Goal: Transaction & Acquisition: Purchase product/service

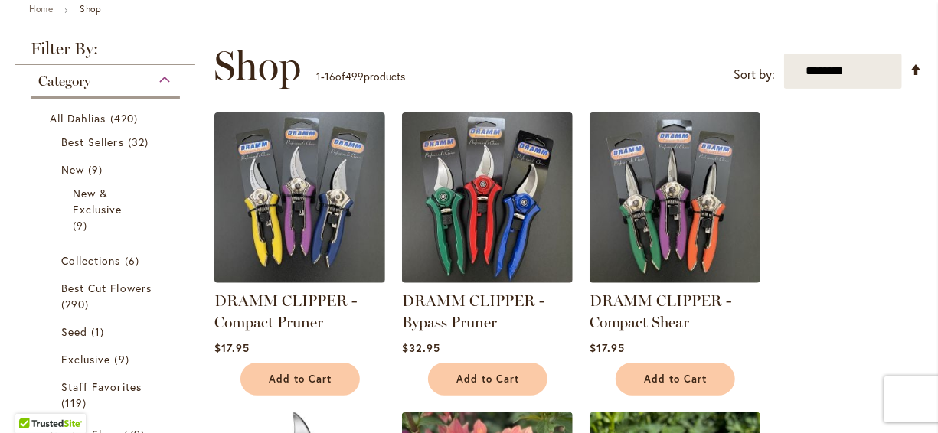
scroll to position [214, 0]
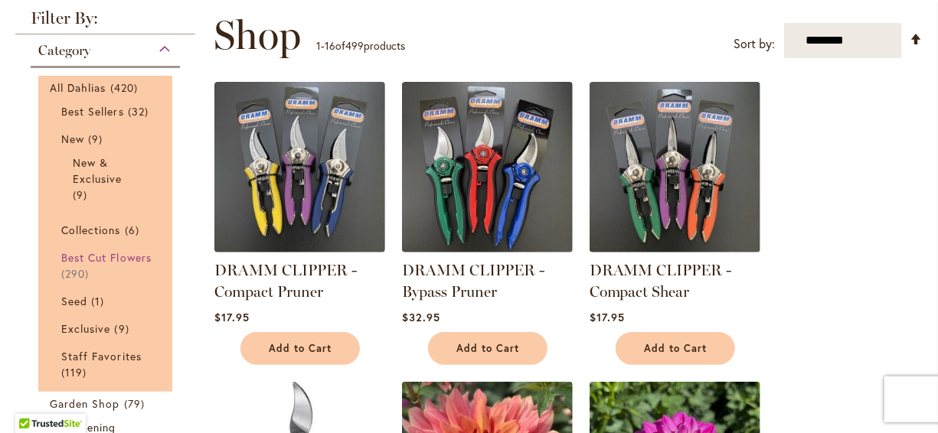
click at [138, 265] on span "Best Cut Flowers" at bounding box center [106, 257] width 90 height 15
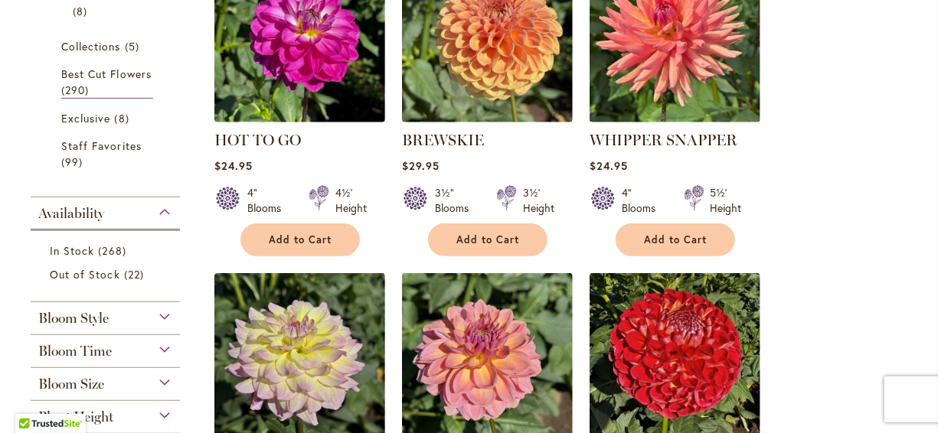
scroll to position [367, 0]
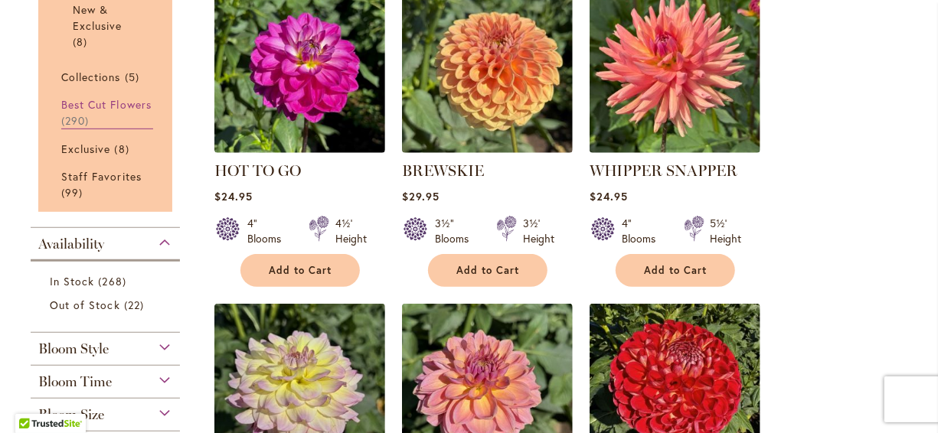
click at [97, 100] on span "Best Cut Flowers" at bounding box center [106, 104] width 90 height 15
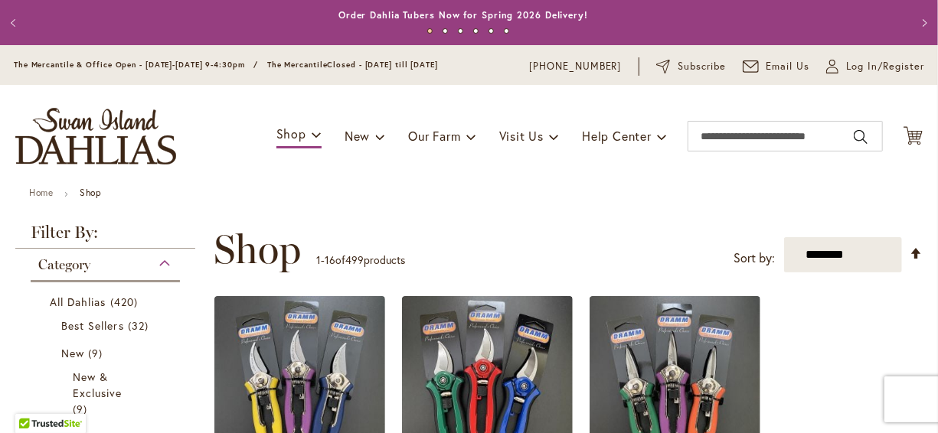
click at [232, 175] on div "Toggle Nav Shop Dahlia Tubers Collections Fresh Cut Dahlias Gardening Supplies …" at bounding box center [469, 136] width 938 height 103
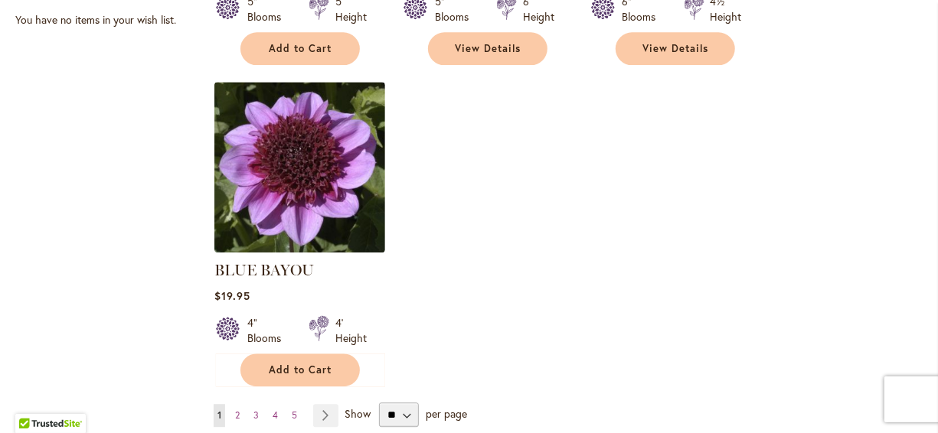
scroll to position [1807, 0]
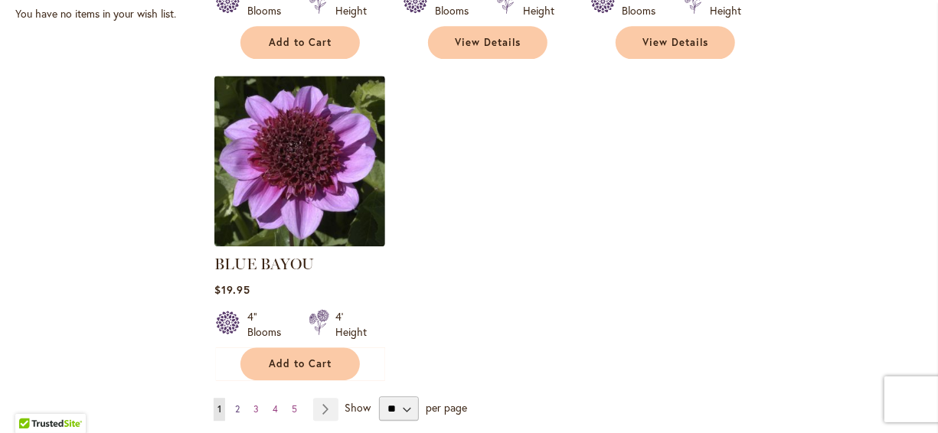
click at [238, 400] on link "Page 2" at bounding box center [237, 409] width 12 height 23
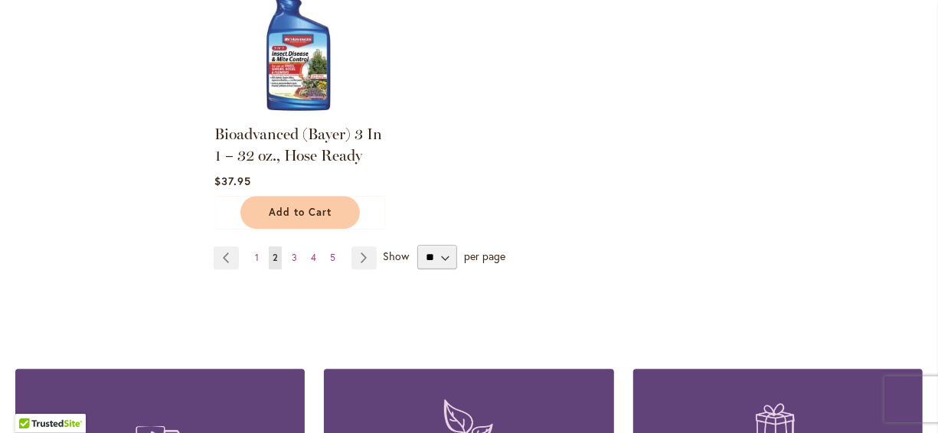
scroll to position [1960, 0]
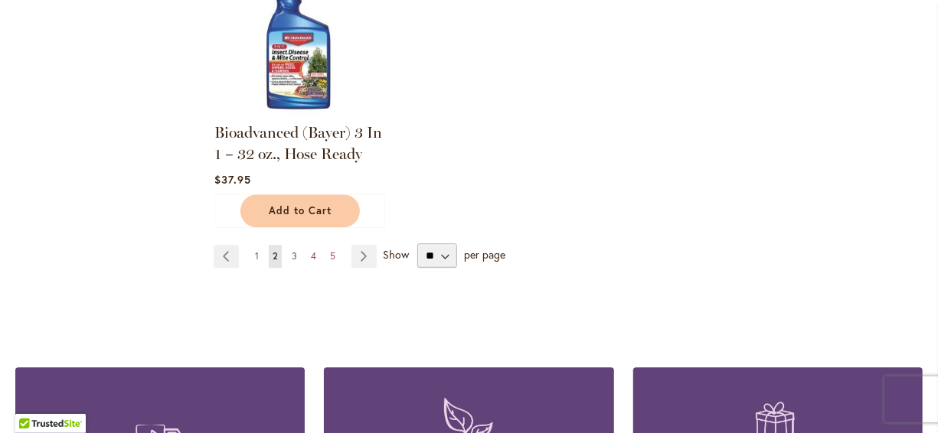
click at [292, 250] on span "3" at bounding box center [294, 255] width 5 height 11
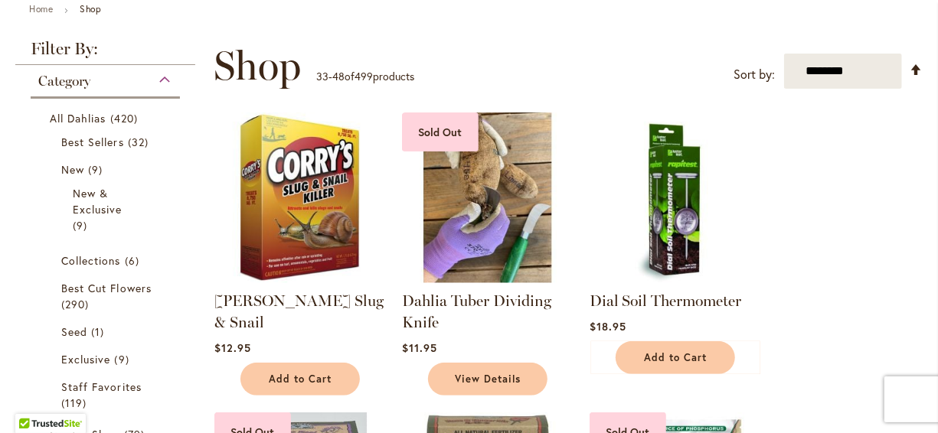
scroll to position [214, 0]
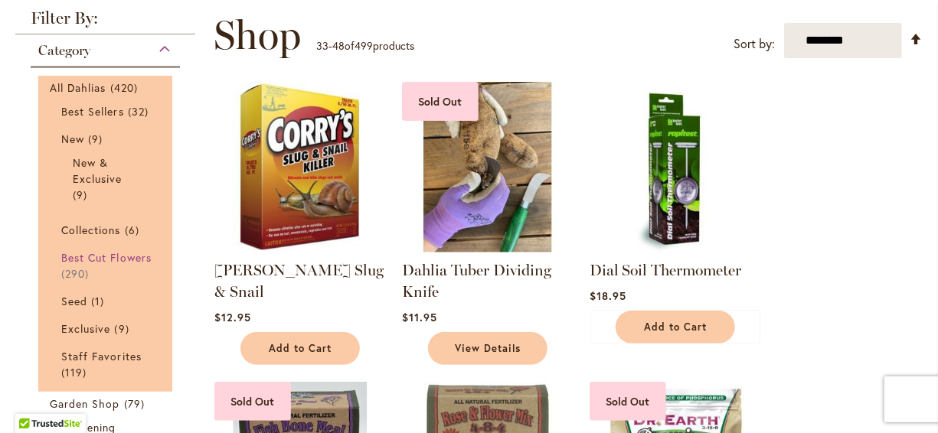
click at [138, 265] on span "Best Cut Flowers" at bounding box center [106, 257] width 90 height 15
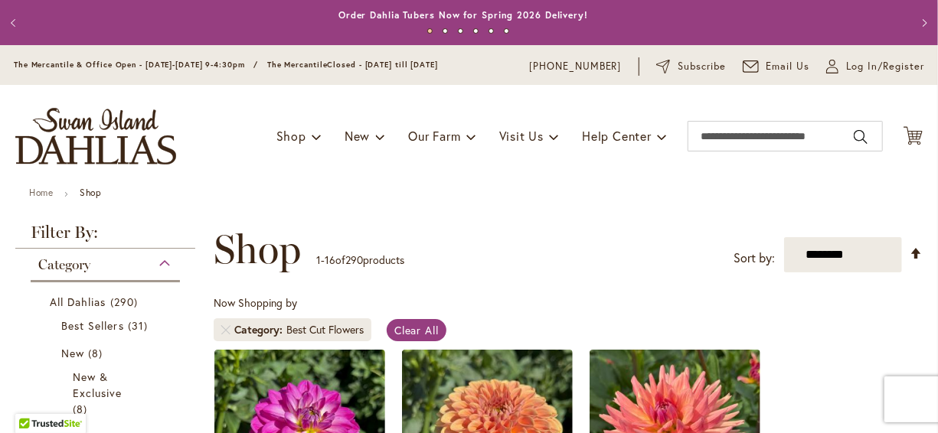
click at [368, 188] on ul "Home Shop" at bounding box center [469, 195] width 880 height 14
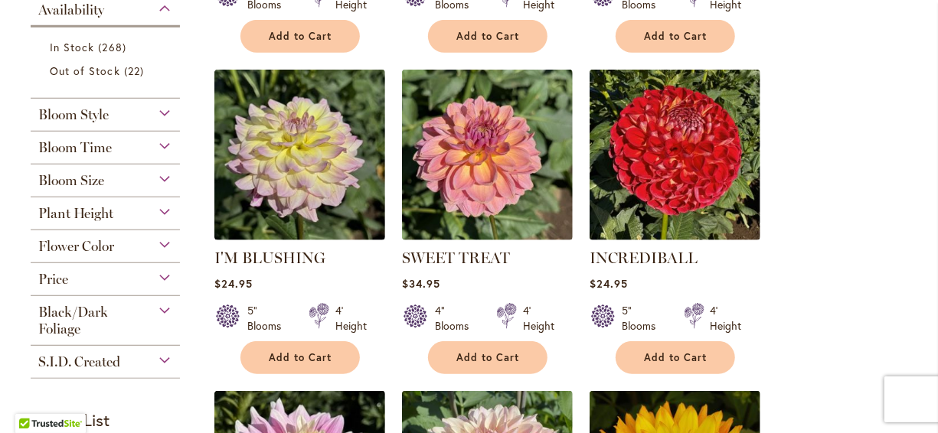
scroll to position [612, 0]
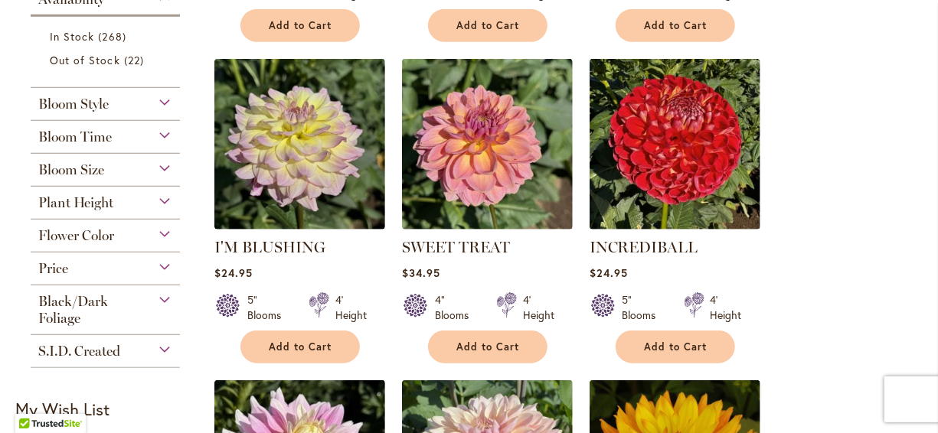
click at [368, 188] on img at bounding box center [299, 144] width 171 height 171
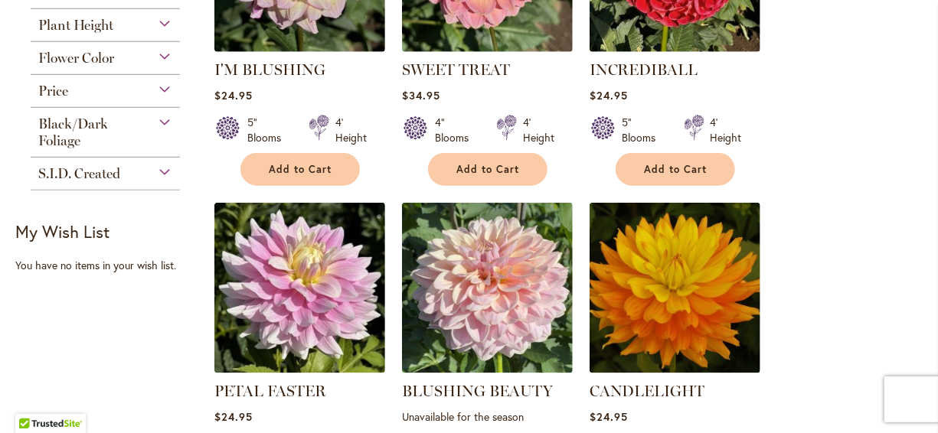
scroll to position [906, 0]
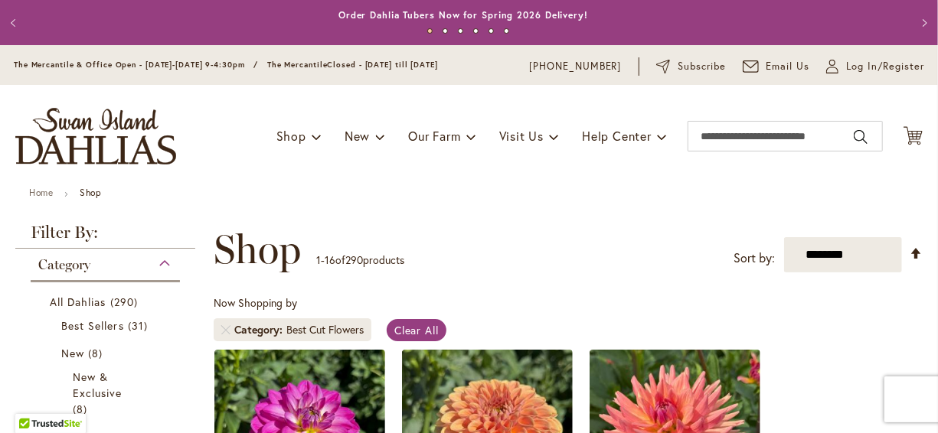
click at [237, 152] on div "Toggle Nav Shop Dahlia Tubers Collections Fresh Cut Dahlias Gardening Supplies …" at bounding box center [469, 136] width 938 height 103
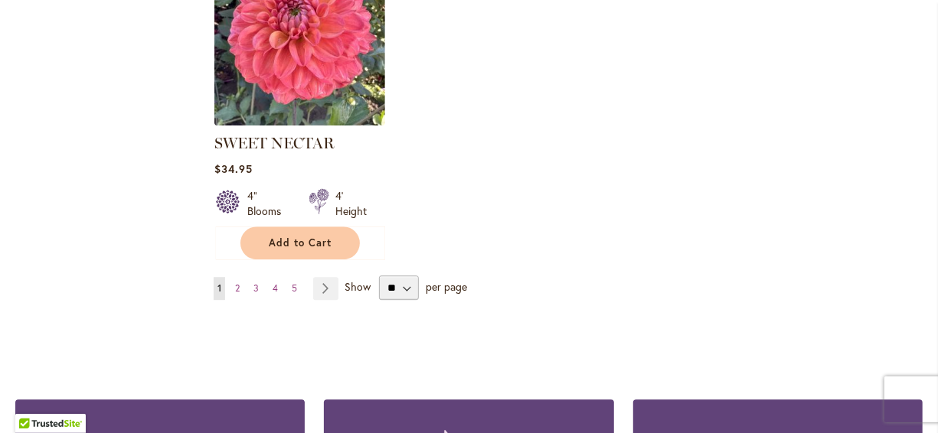
scroll to position [2113, 0]
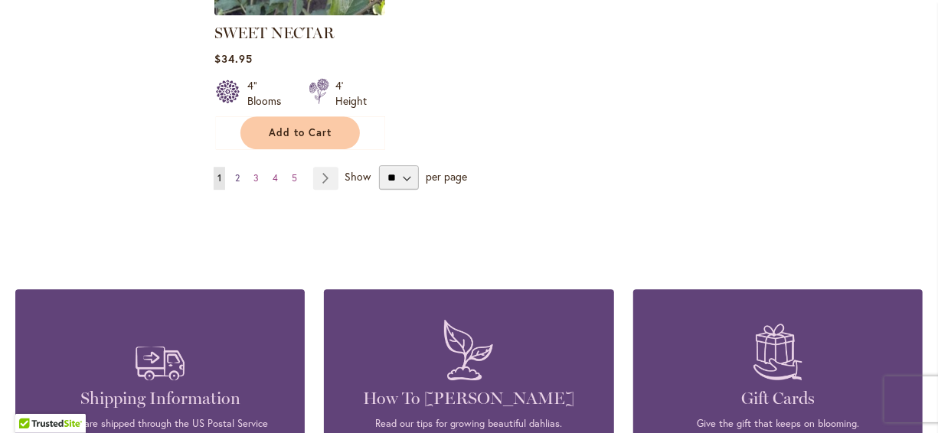
click at [237, 167] on link "Page 2" at bounding box center [237, 178] width 12 height 23
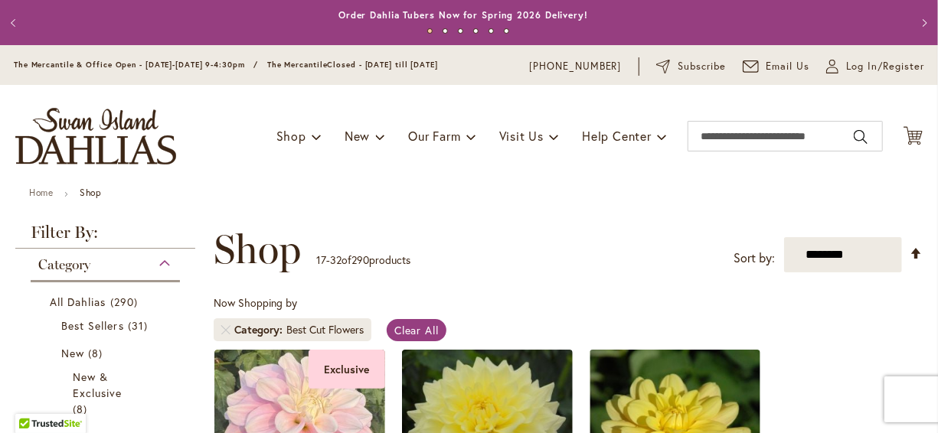
click at [270, 177] on div "Toggle Nav Shop Dahlia Tubers Collections Fresh Cut Dahlias Gardening Supplies …" at bounding box center [469, 136] width 938 height 103
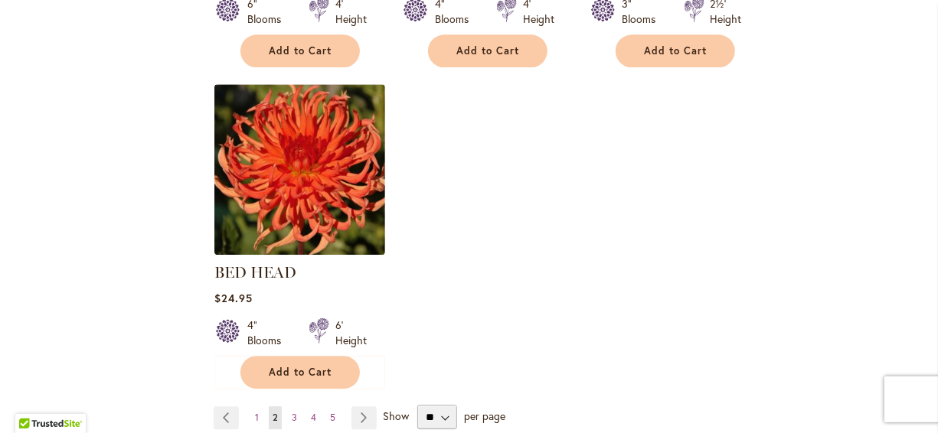
scroll to position [1929, 0]
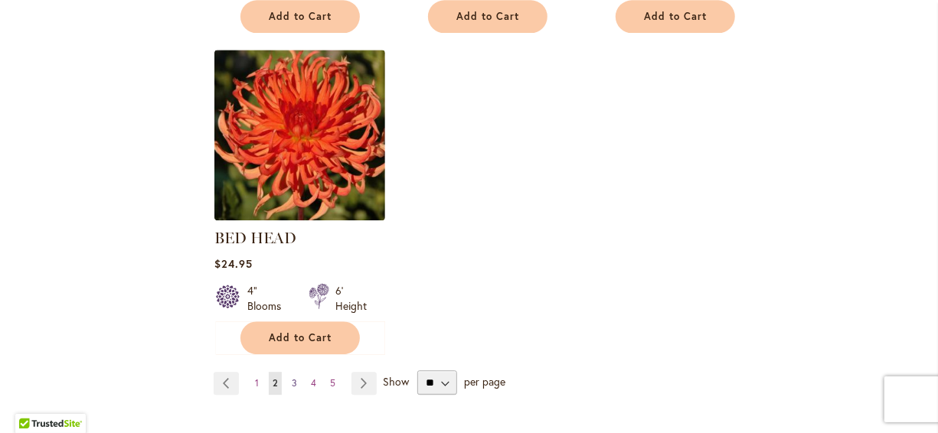
click at [292, 377] on span "3" at bounding box center [294, 382] width 5 height 11
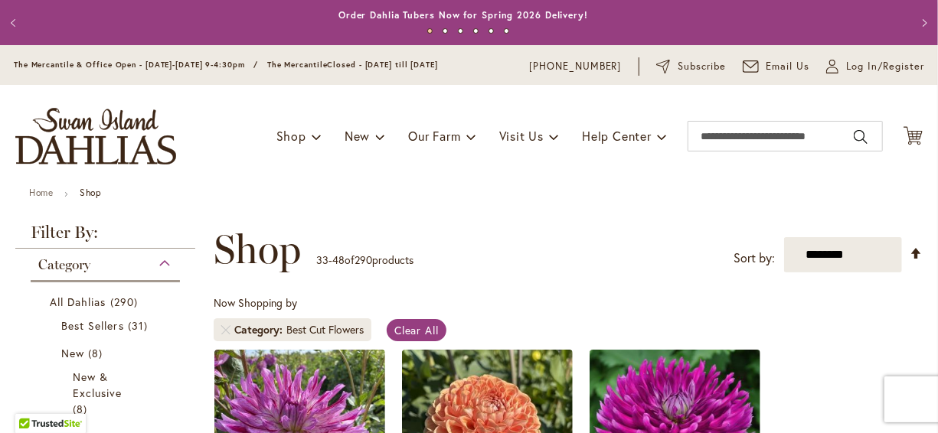
click at [413, 260] on p "33 - 48 of 290 products" at bounding box center [364, 260] width 97 height 24
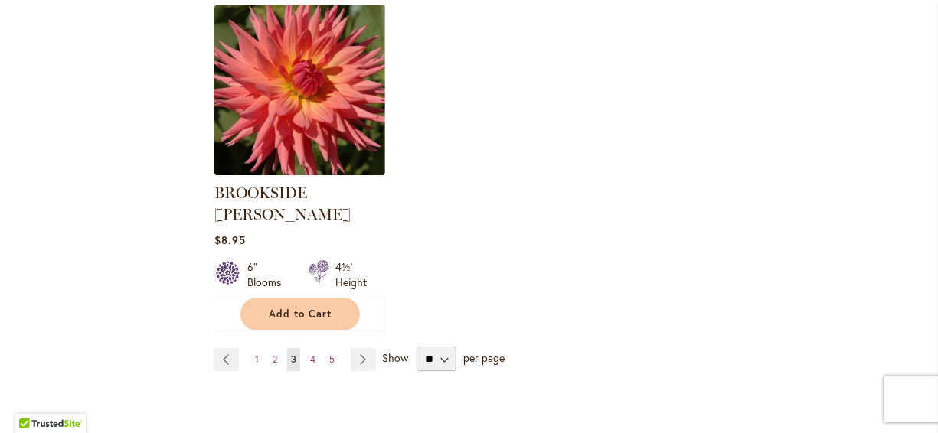
scroll to position [1991, 0]
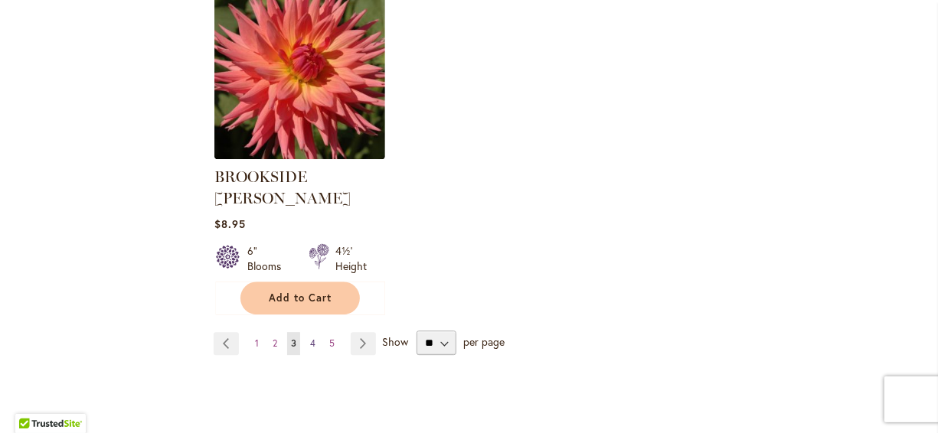
click at [313, 338] on span "4" at bounding box center [312, 343] width 5 height 11
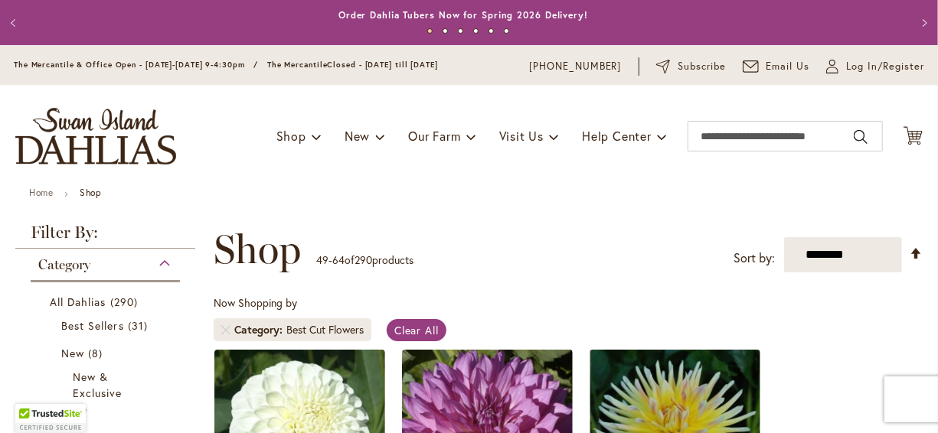
click at [432, 175] on div "Toggle Nav Shop Dahlia Tubers Collections Fresh Cut Dahlias Gardening Supplies …" at bounding box center [469, 136] width 938 height 103
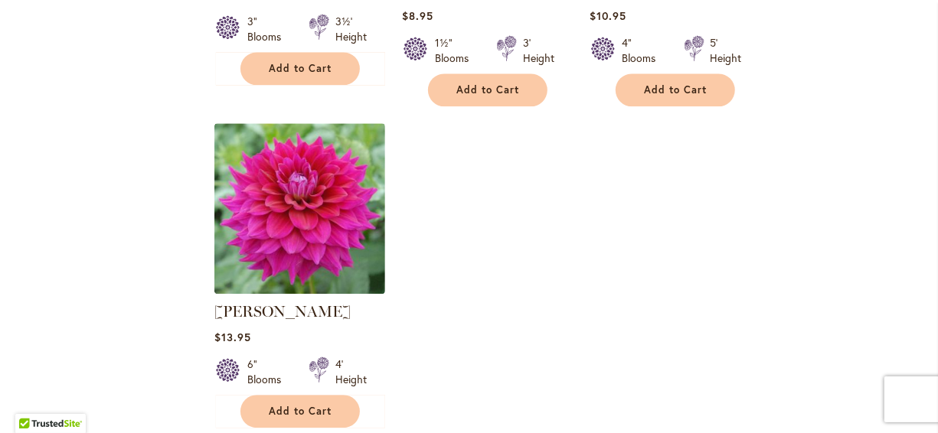
scroll to position [1929, 0]
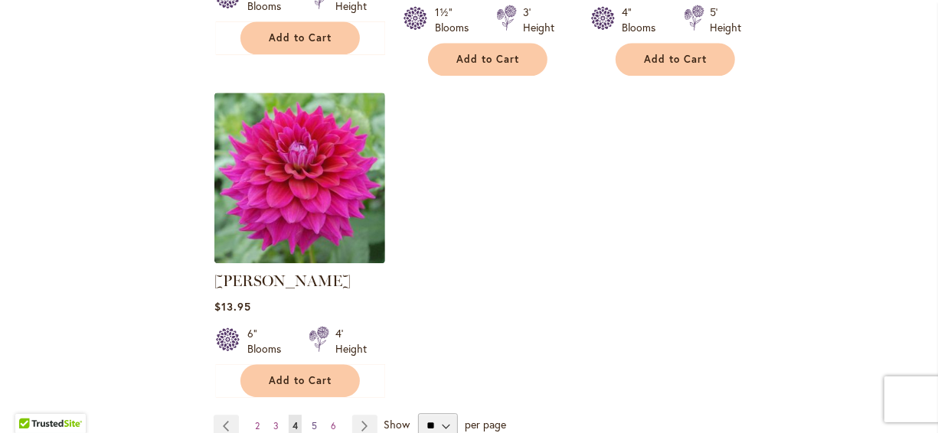
click at [313, 420] on span "5" at bounding box center [314, 425] width 5 height 11
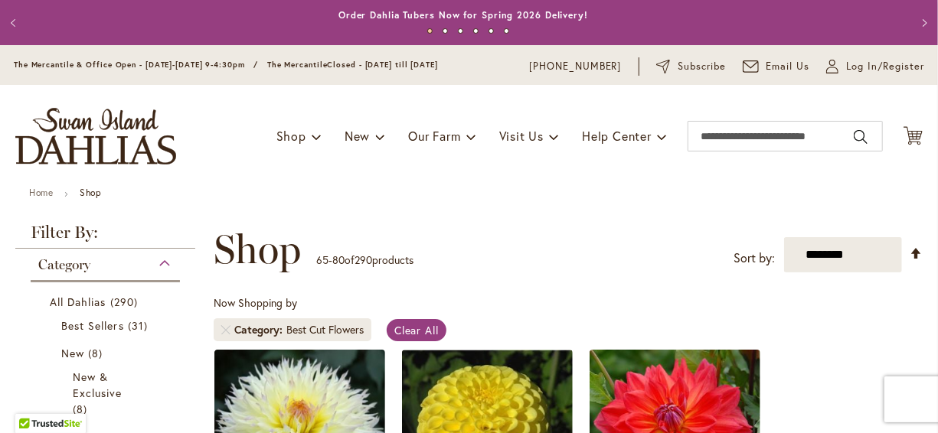
click at [436, 243] on div "**********" at bounding box center [568, 250] width 709 height 46
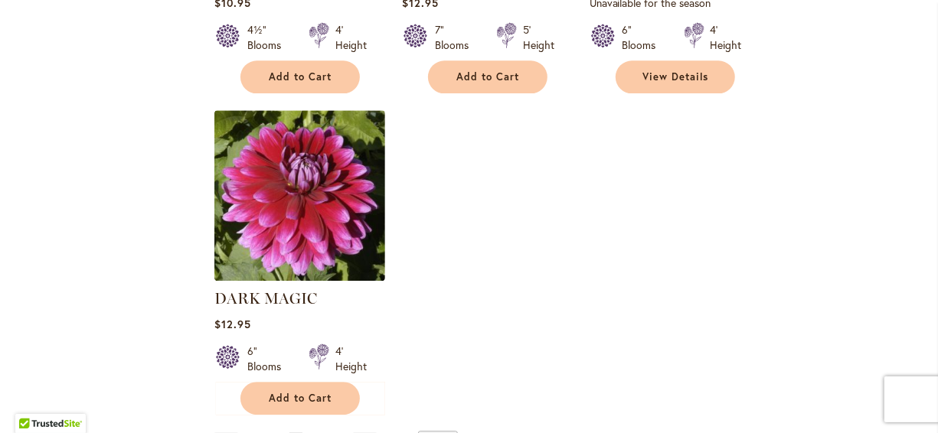
scroll to position [1929, 0]
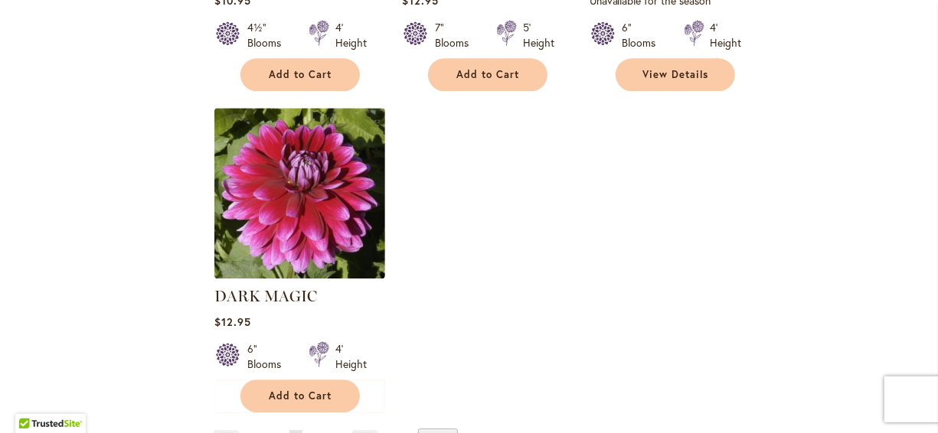
click at [313, 433] on span "6" at bounding box center [314, 441] width 5 height 11
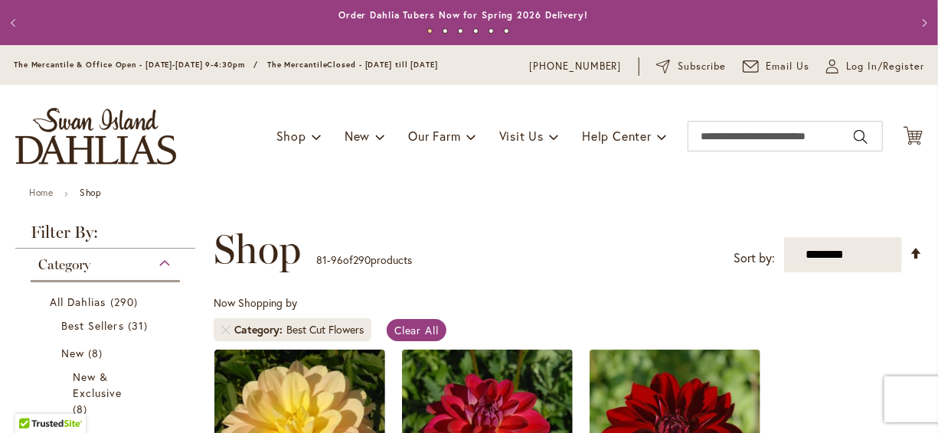
click at [431, 227] on div "**********" at bounding box center [568, 250] width 709 height 46
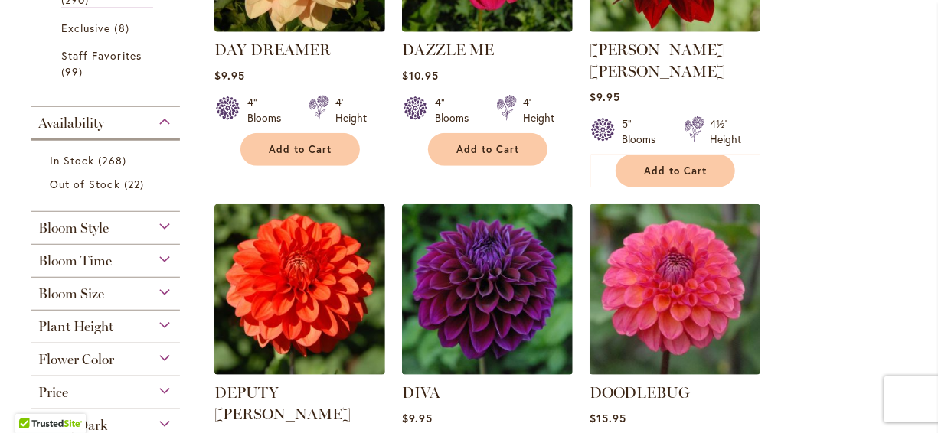
scroll to position [490, 0]
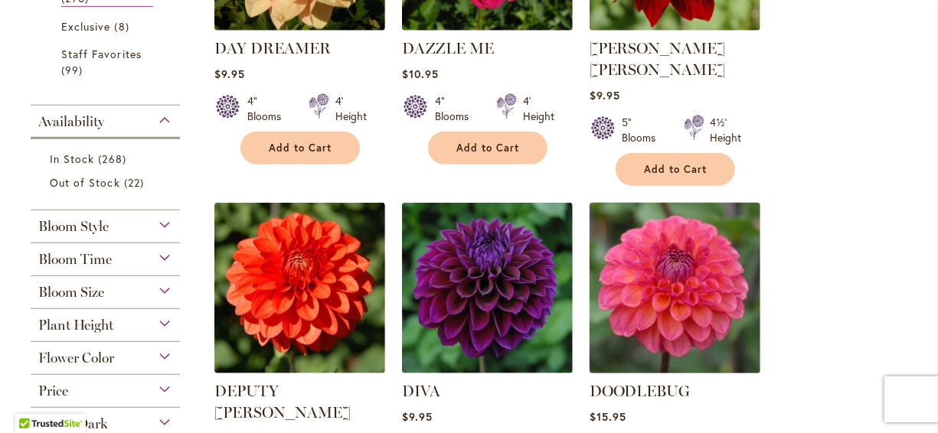
click at [627, 260] on img at bounding box center [674, 287] width 179 height 179
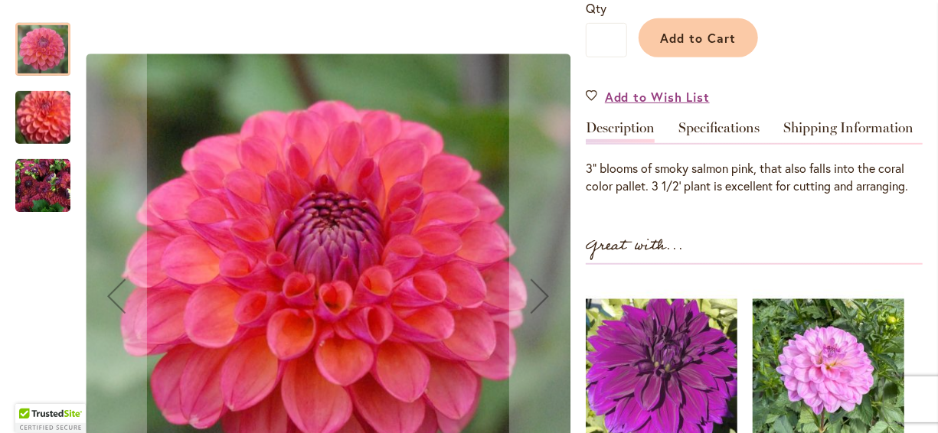
scroll to position [398, 0]
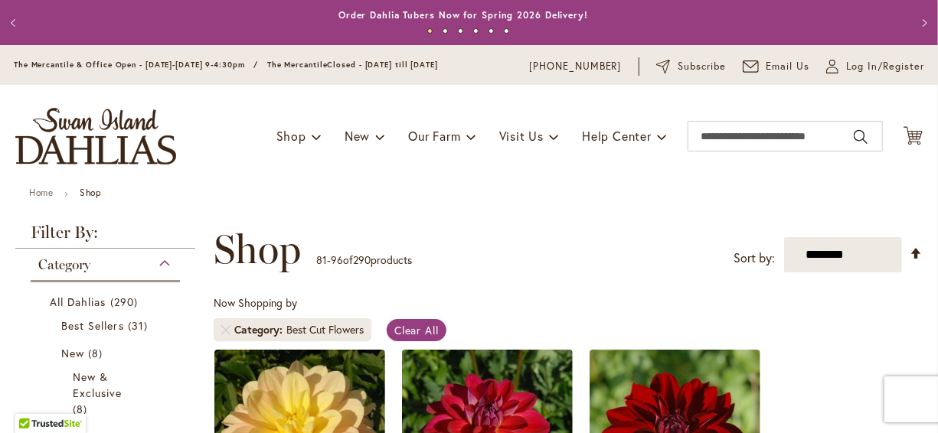
click at [208, 171] on div "Toggle Nav Shop Dahlia Tubers Collections Fresh Cut Dahlias Gardening Supplies …" at bounding box center [469, 136] width 938 height 103
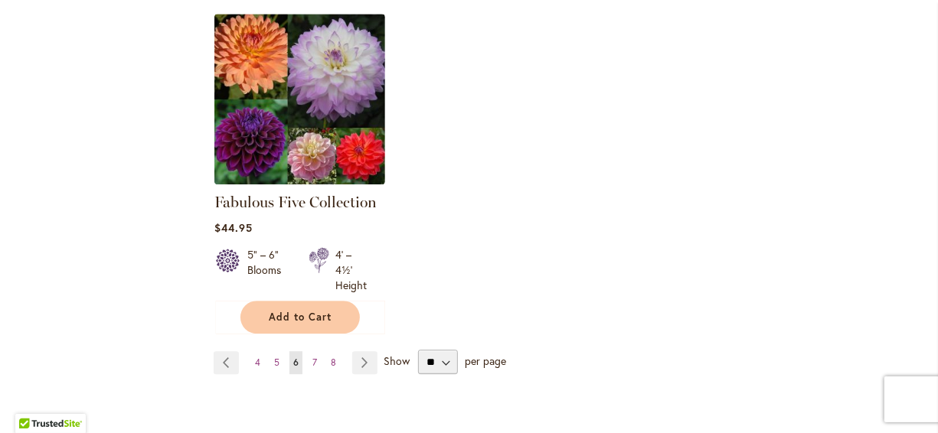
scroll to position [1991, 0]
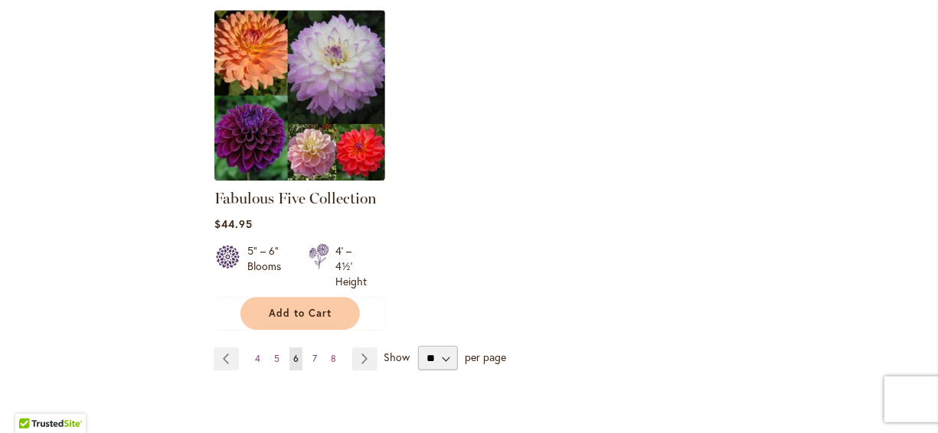
click at [312, 353] on span "7" at bounding box center [314, 358] width 5 height 11
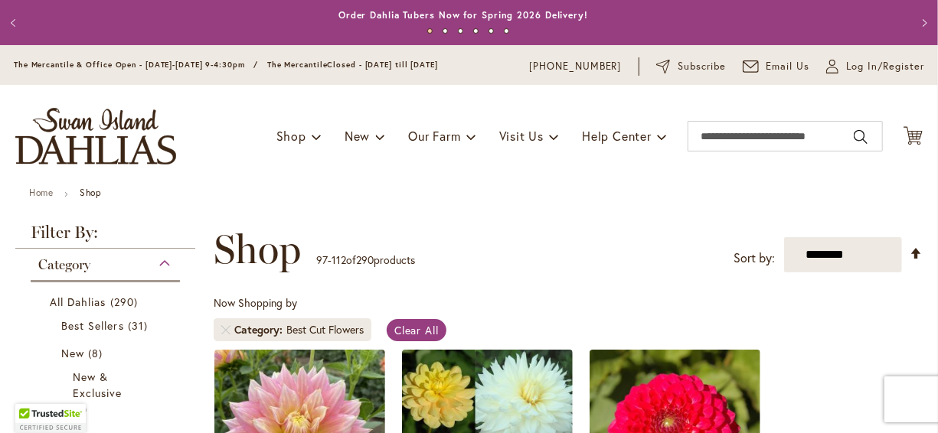
click at [423, 263] on div "**********" at bounding box center [568, 250] width 709 height 46
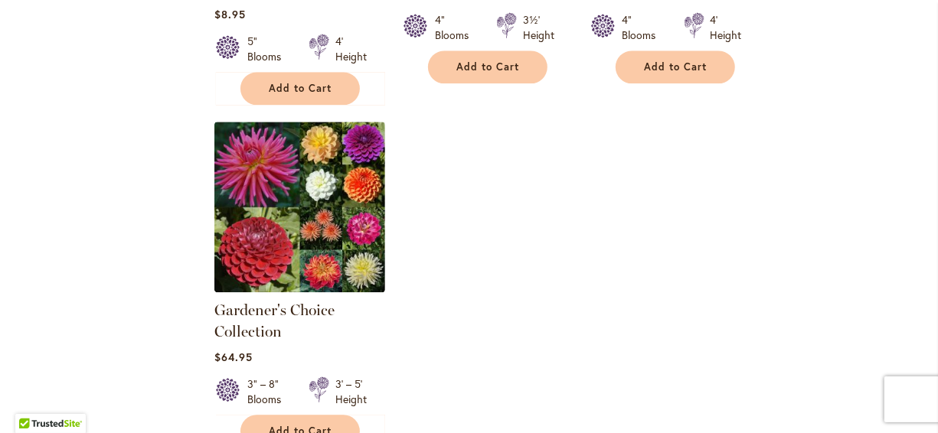
scroll to position [1960, 0]
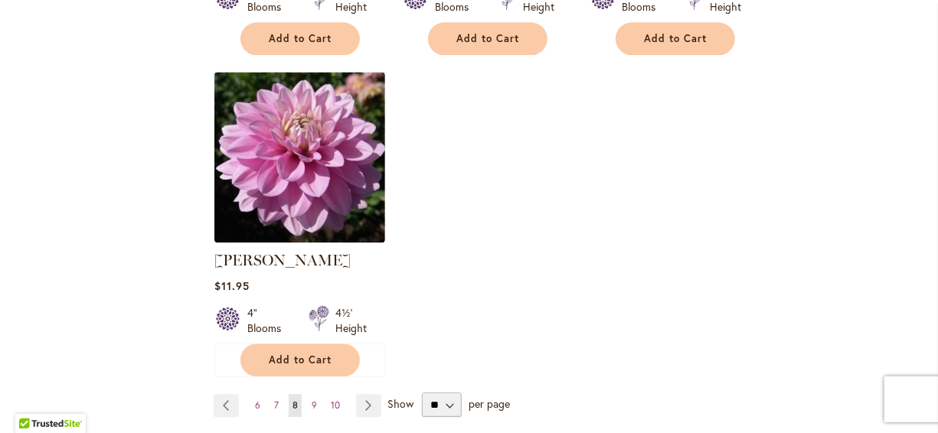
scroll to position [1929, 0]
click at [312, 399] on span "9" at bounding box center [314, 404] width 5 height 11
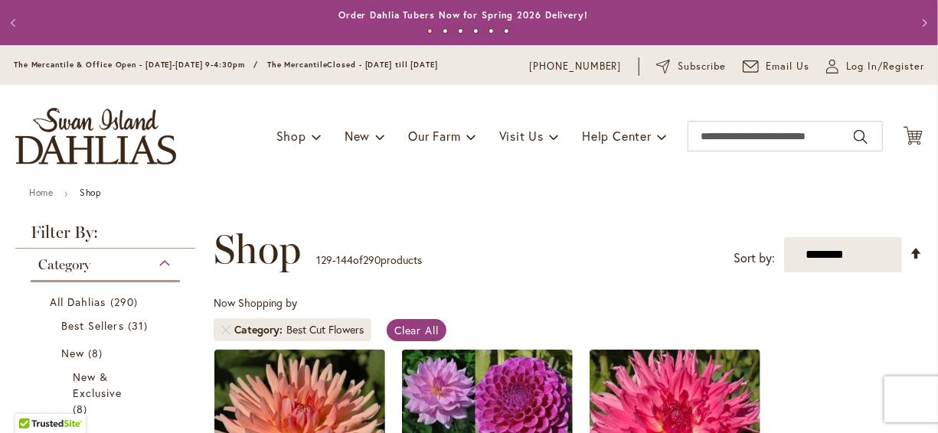
click at [511, 266] on div "**********" at bounding box center [568, 250] width 709 height 46
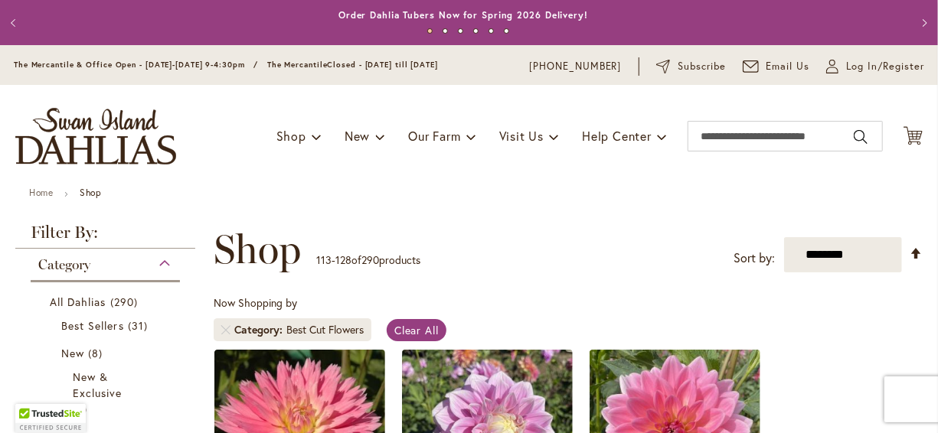
click at [368, 198] on ul "Home Shop" at bounding box center [469, 195] width 880 height 14
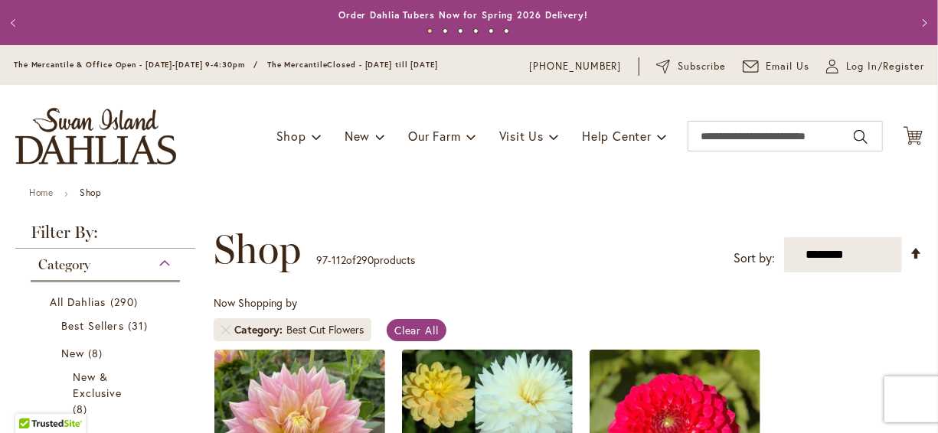
click at [283, 175] on div "Toggle Nav Shop Dahlia Tubers Collections Fresh Cut Dahlias Gardening Supplies …" at bounding box center [469, 136] width 938 height 103
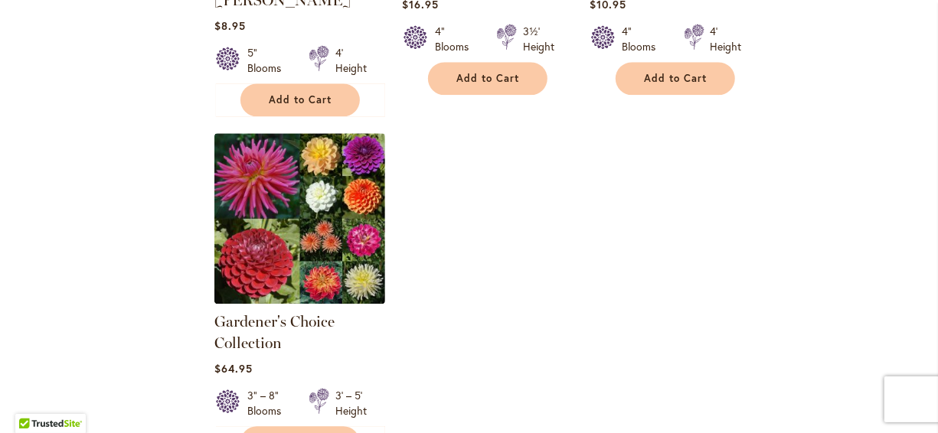
scroll to position [1960, 0]
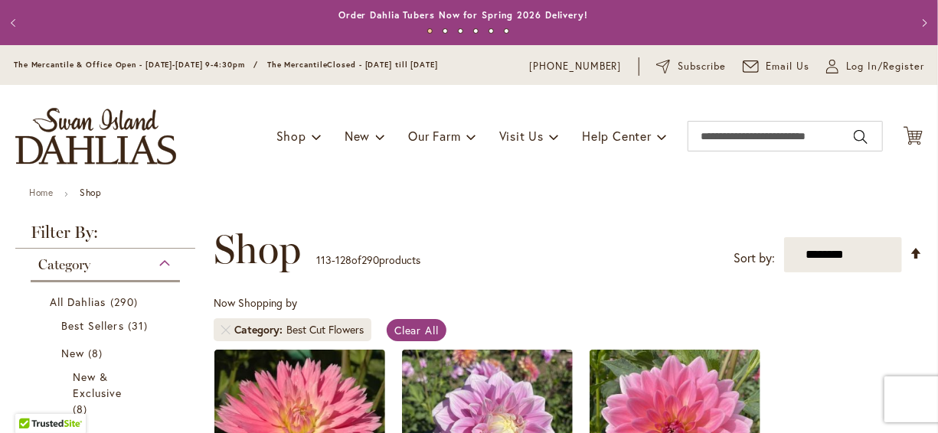
click at [420, 250] on p "113 - 128 of 290 products" at bounding box center [368, 260] width 104 height 24
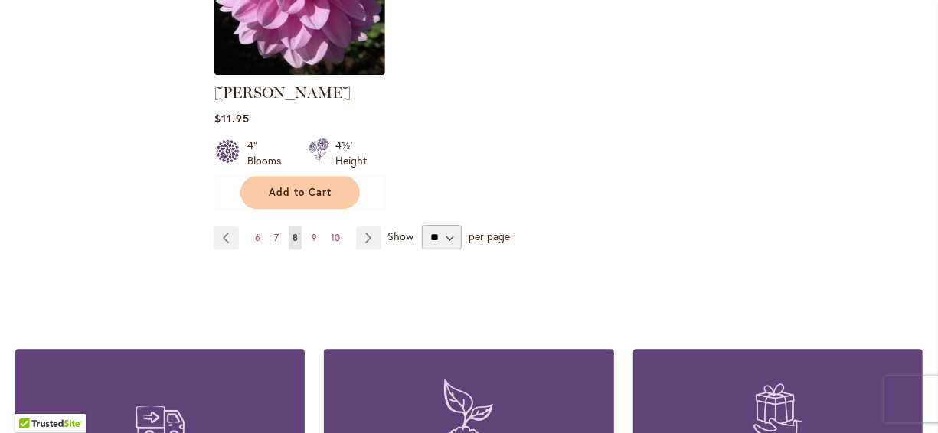
scroll to position [2113, 0]
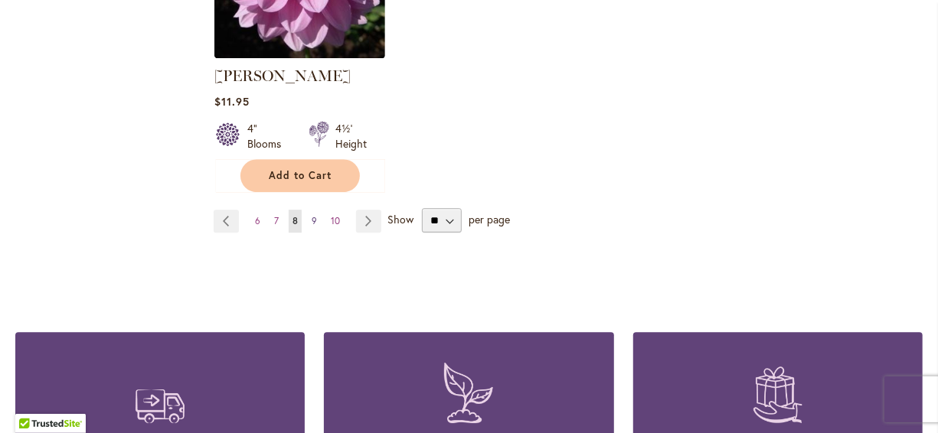
click at [314, 215] on span "9" at bounding box center [314, 220] width 5 height 11
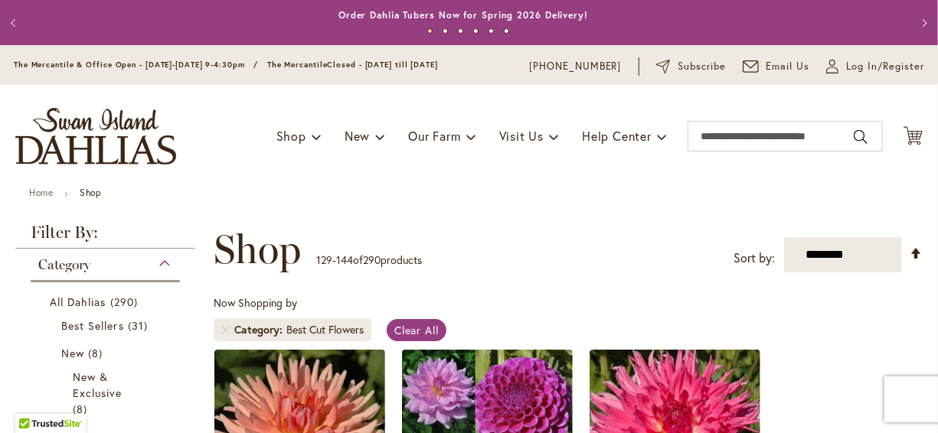
click at [341, 181] on div "Toggle Nav Shop Dahlia Tubers Collections Fresh Cut Dahlias Gardening Supplies …" at bounding box center [469, 136] width 938 height 103
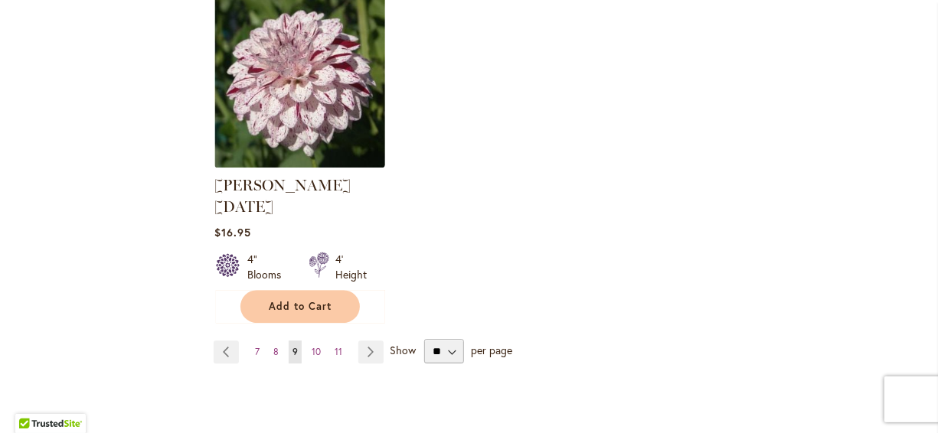
scroll to position [2113, 0]
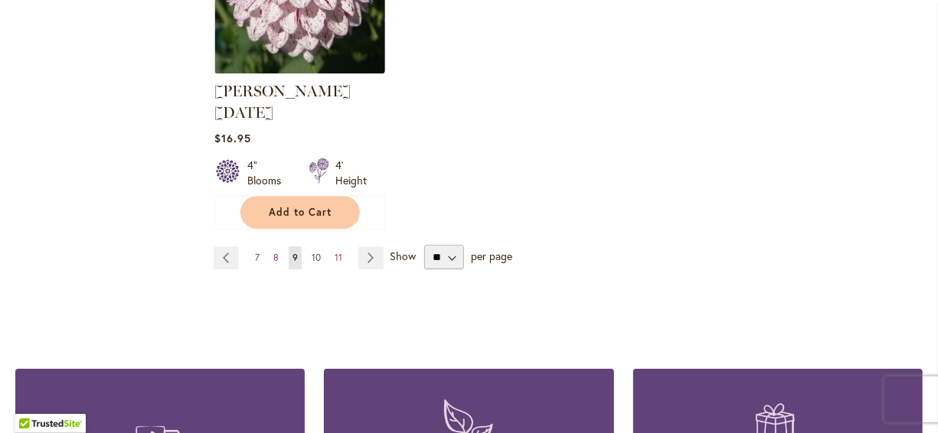
click at [317, 252] on span "10" at bounding box center [316, 257] width 9 height 11
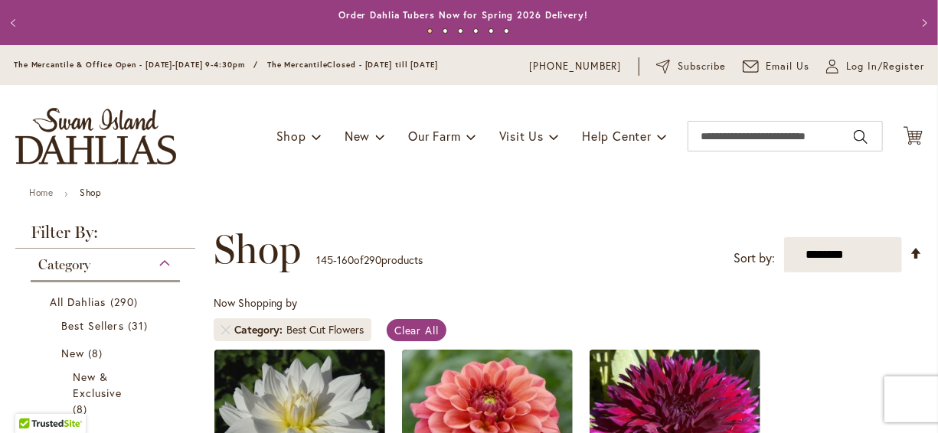
click at [446, 179] on div "Toggle Nav Shop Dahlia Tubers Collections Fresh Cut Dahlias Gardening Supplies …" at bounding box center [469, 136] width 938 height 103
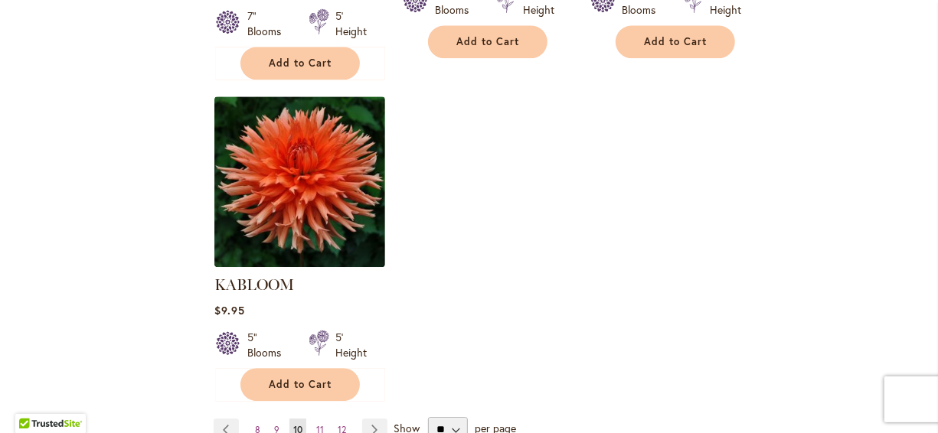
scroll to position [1991, 0]
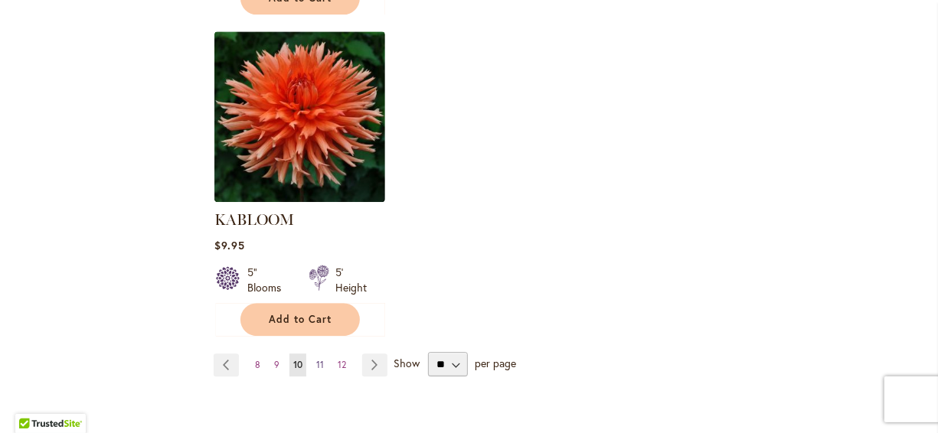
click at [319, 359] on span "11" at bounding box center [320, 364] width 8 height 11
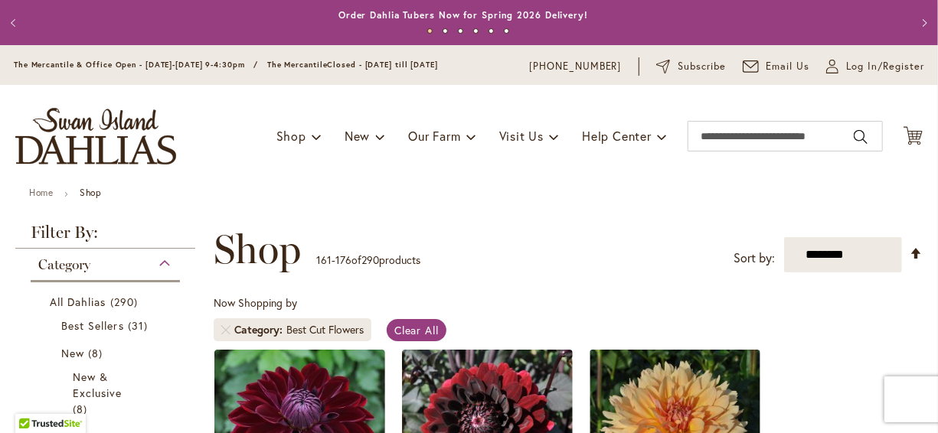
click at [516, 231] on div "**********" at bounding box center [568, 250] width 709 height 46
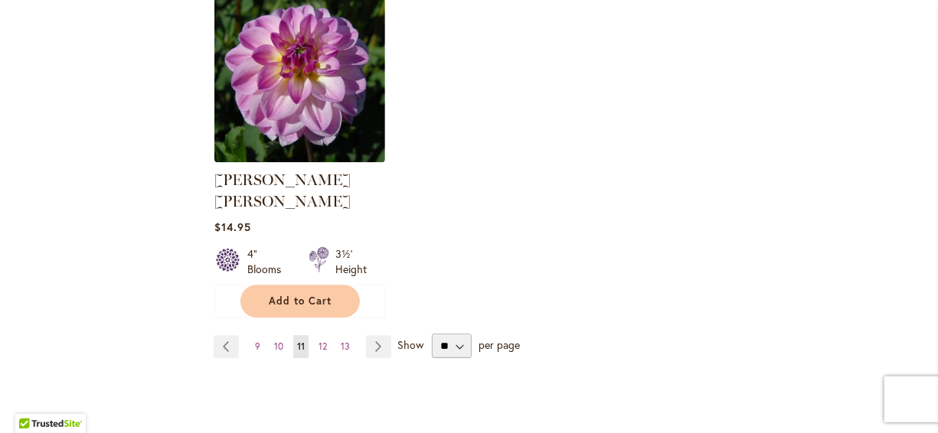
scroll to position [2021, 0]
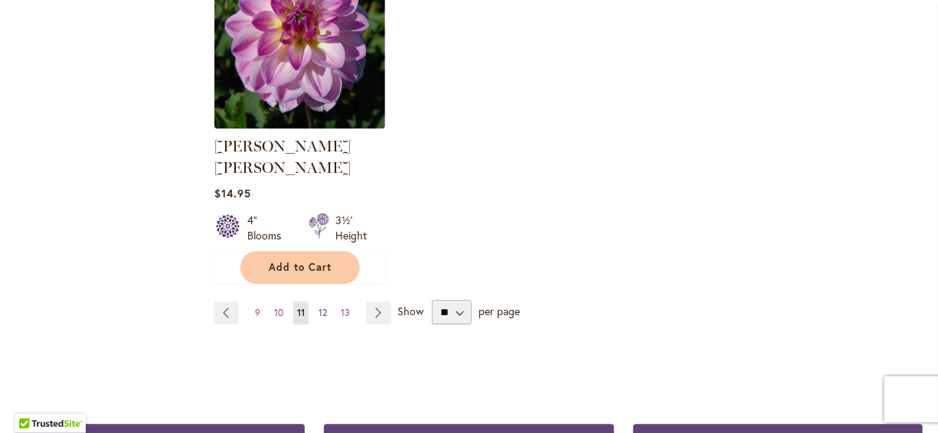
click at [326, 302] on link "Page 12" at bounding box center [323, 313] width 16 height 23
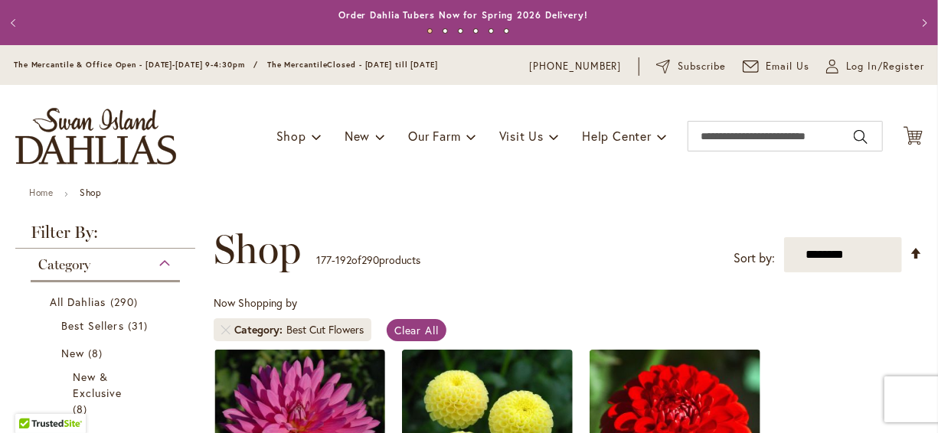
click at [528, 237] on div "**********" at bounding box center [568, 250] width 709 height 46
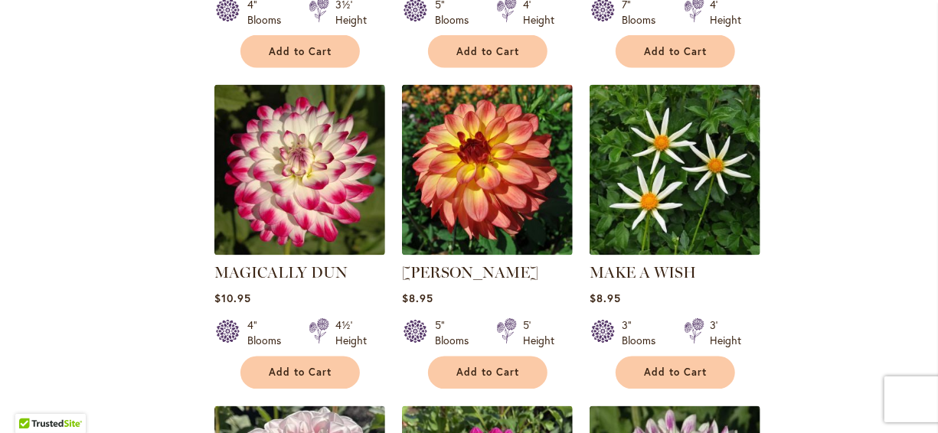
scroll to position [1256, 0]
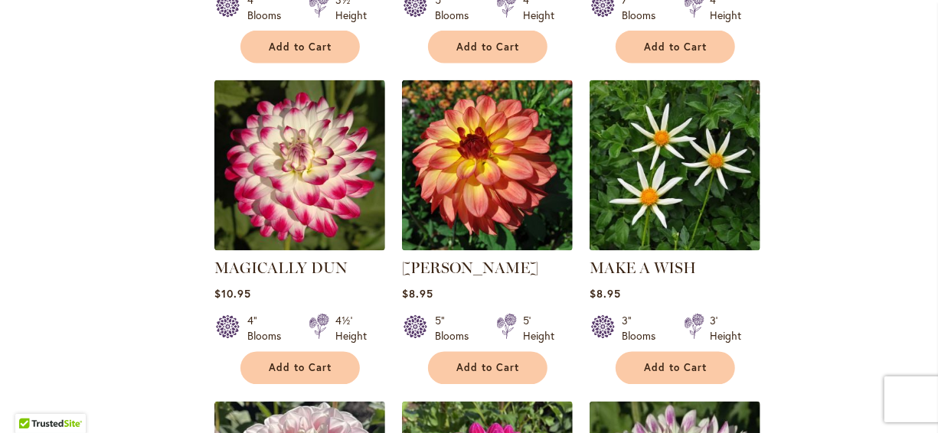
click at [528, 258] on strong "MAI TAI" at bounding box center [487, 268] width 171 height 21
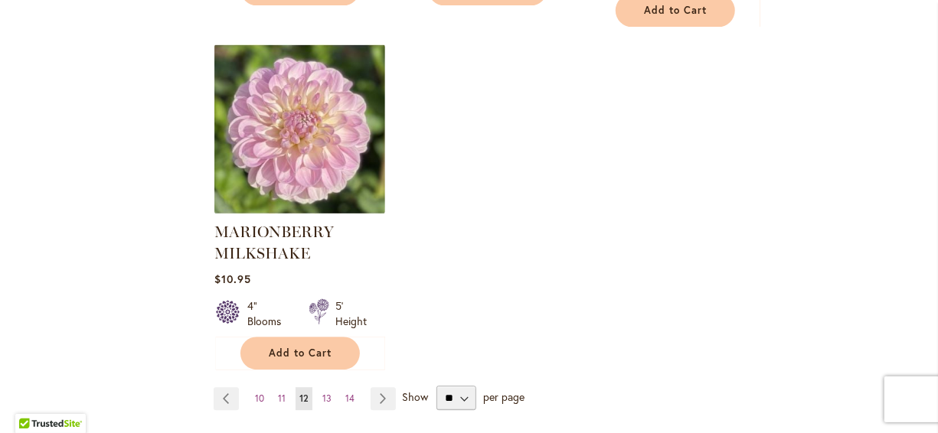
scroll to position [1991, 0]
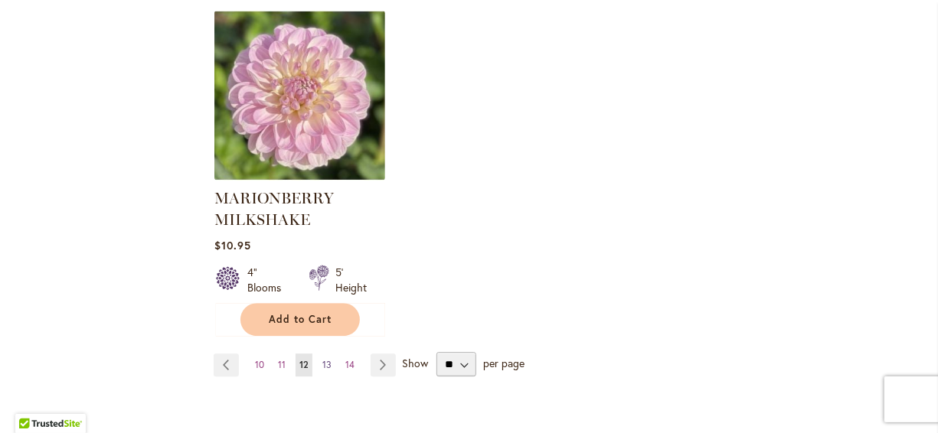
click at [327, 359] on span "13" at bounding box center [326, 364] width 9 height 11
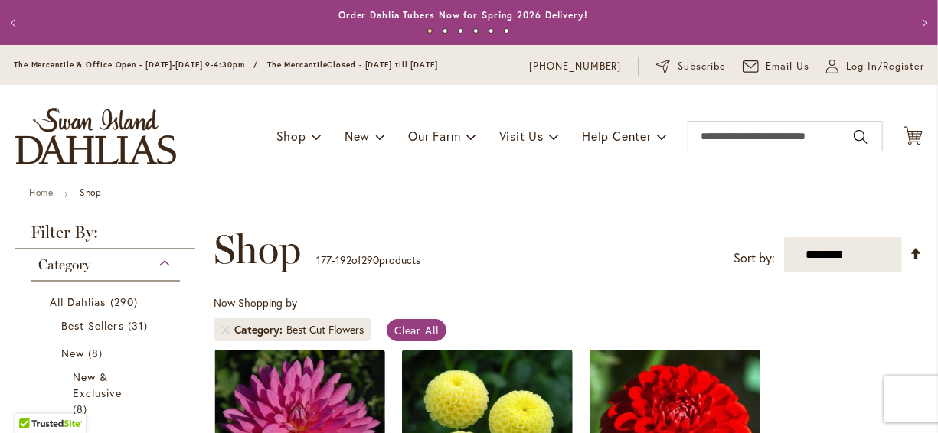
click at [217, 171] on div "Toggle Nav Shop Dahlia Tubers Collections Fresh Cut Dahlias Gardening Supplies …" at bounding box center [469, 136] width 938 height 103
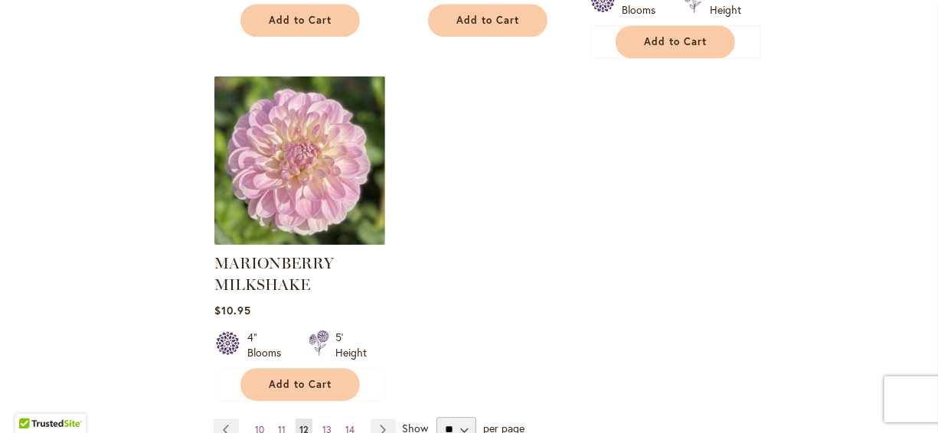
scroll to position [2052, 0]
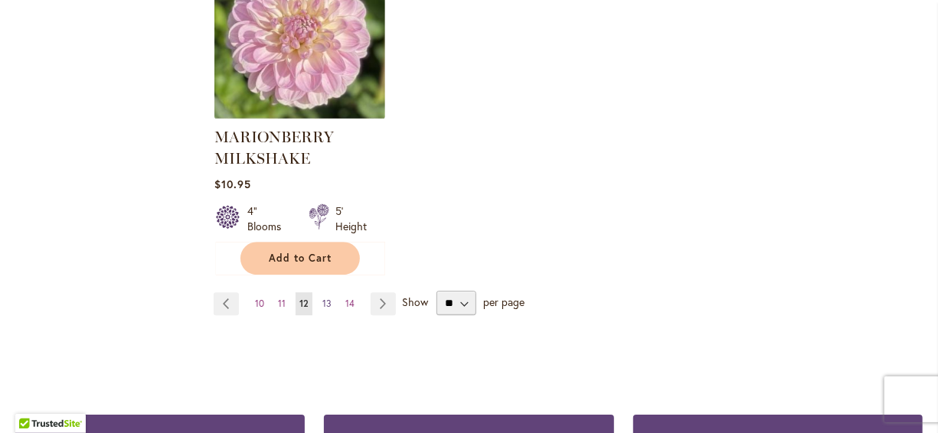
click at [326, 298] on span "13" at bounding box center [326, 303] width 9 height 11
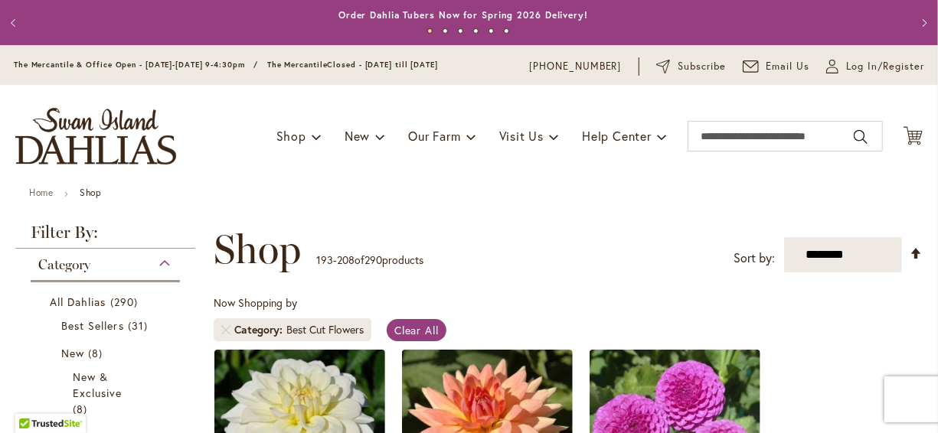
click at [388, 239] on div "**********" at bounding box center [568, 250] width 709 height 46
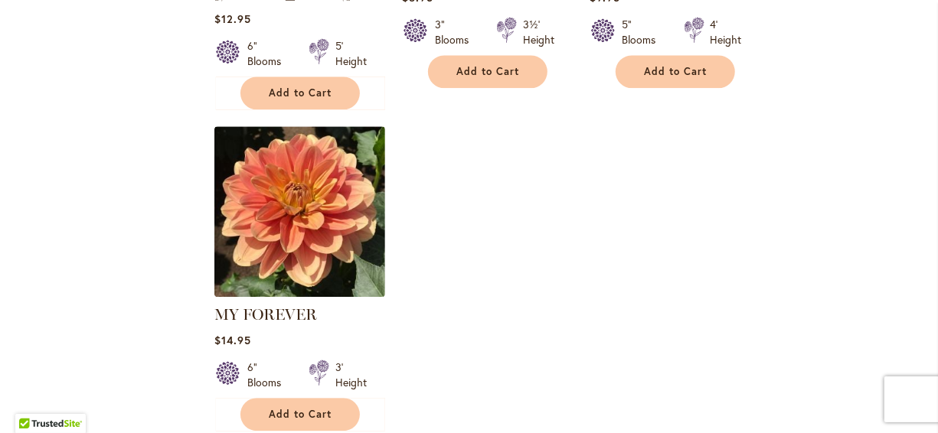
scroll to position [1899, 0]
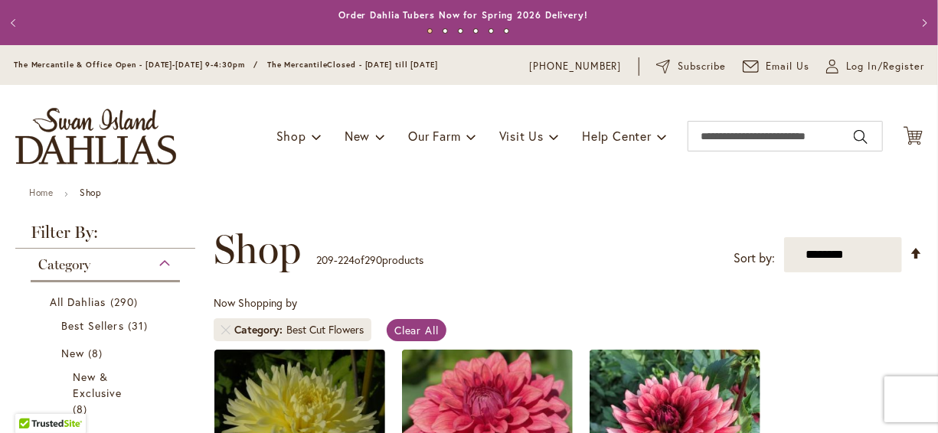
click at [475, 260] on div "**********" at bounding box center [568, 250] width 709 height 46
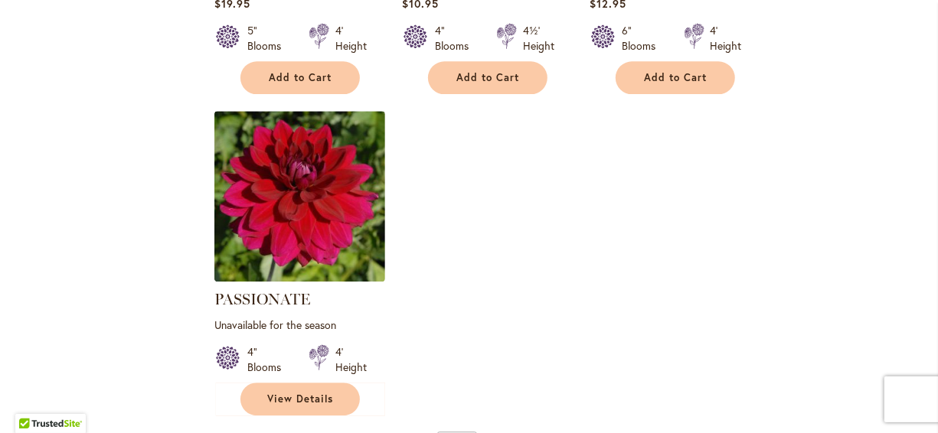
scroll to position [1899, 0]
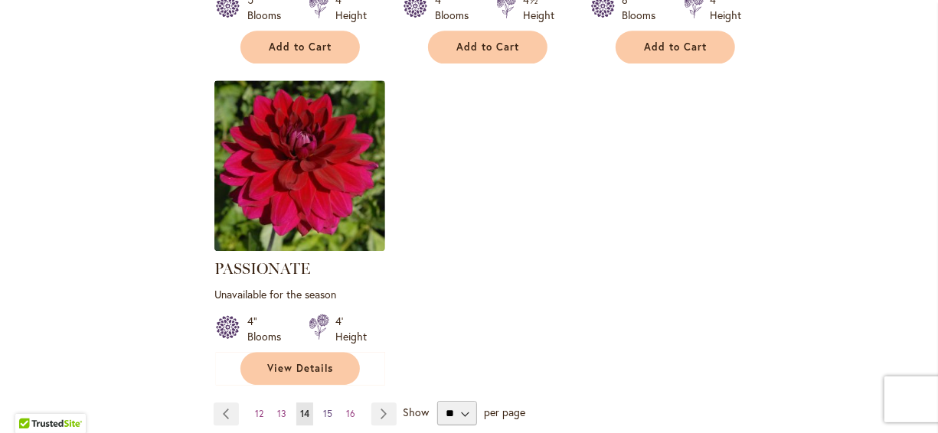
click at [330, 408] on span "15" at bounding box center [327, 413] width 9 height 11
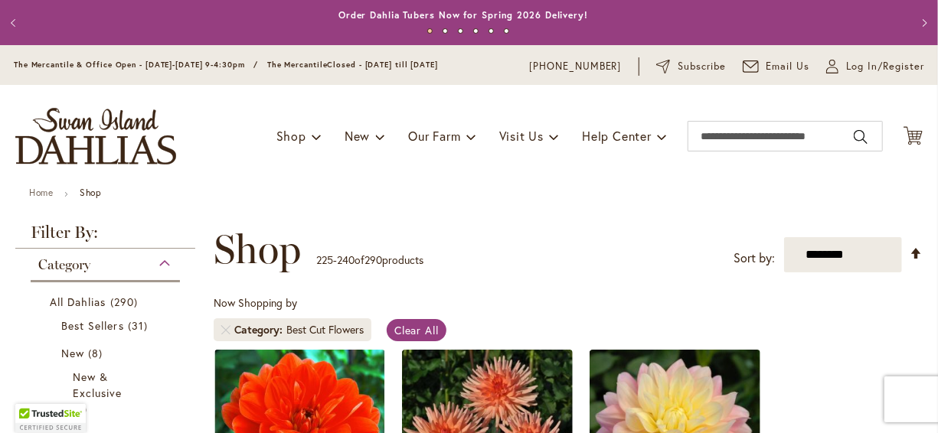
click at [475, 230] on div "**********" at bounding box center [568, 250] width 709 height 46
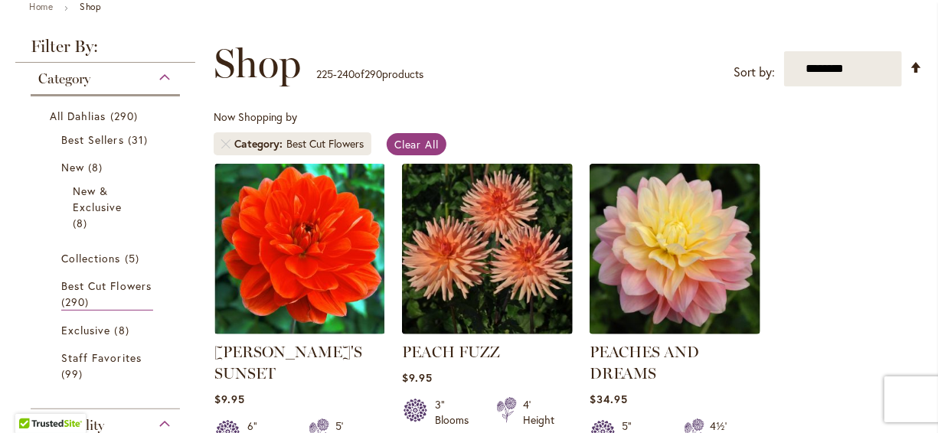
scroll to position [184, 0]
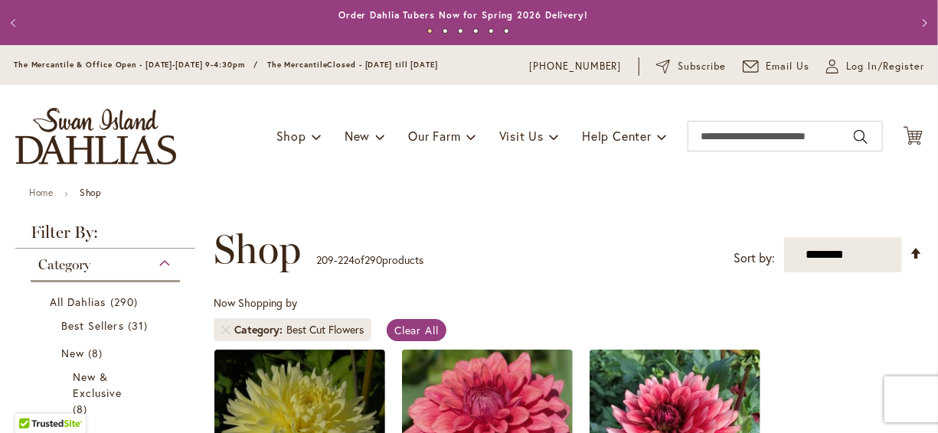
click at [256, 173] on div "Toggle Nav Shop Dahlia Tubers Collections Fresh Cut Dahlias Gardening Supplies …" at bounding box center [469, 136] width 938 height 103
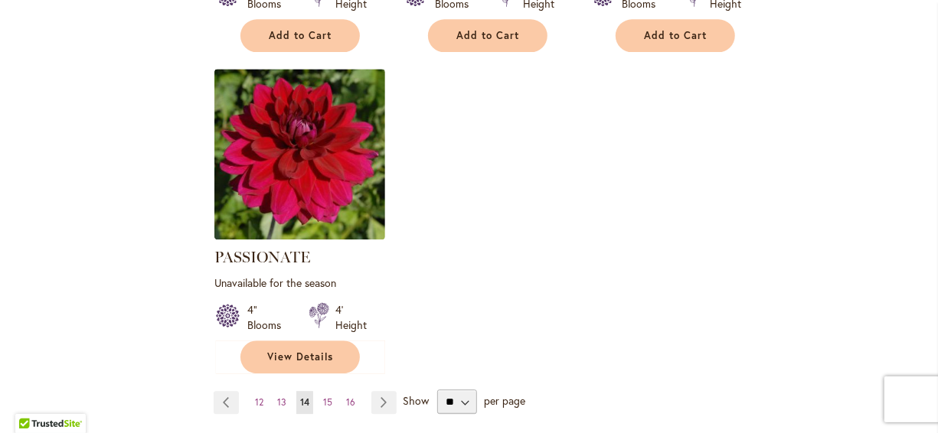
scroll to position [1960, 0]
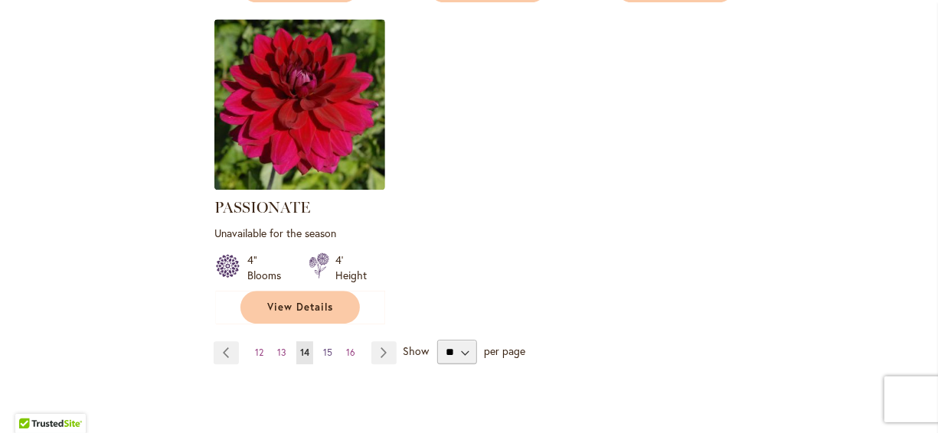
click at [324, 347] on span "15" at bounding box center [327, 352] width 9 height 11
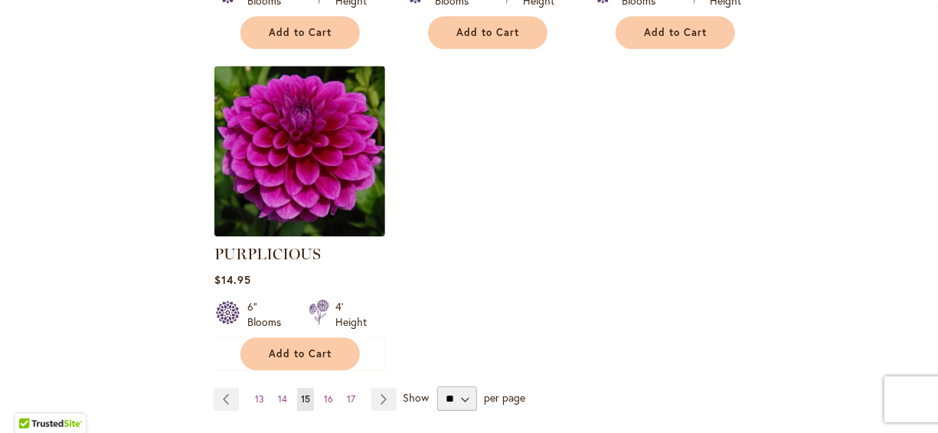
scroll to position [1960, 0]
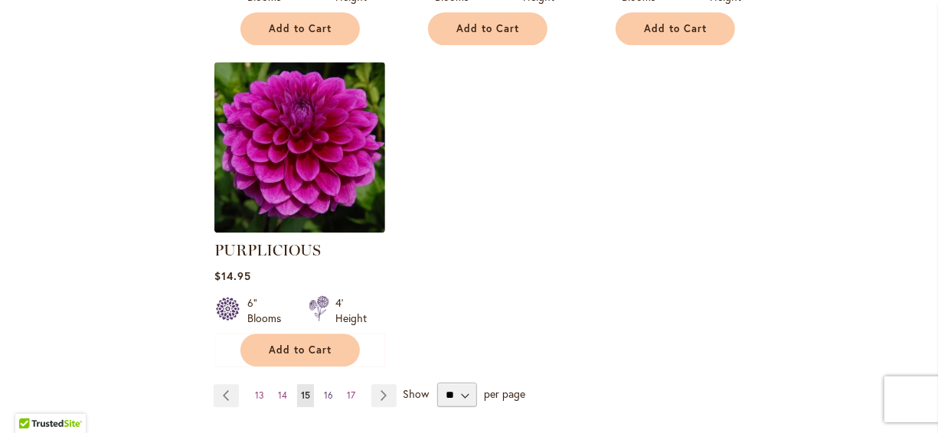
click at [328, 390] on span "16" at bounding box center [328, 395] width 9 height 11
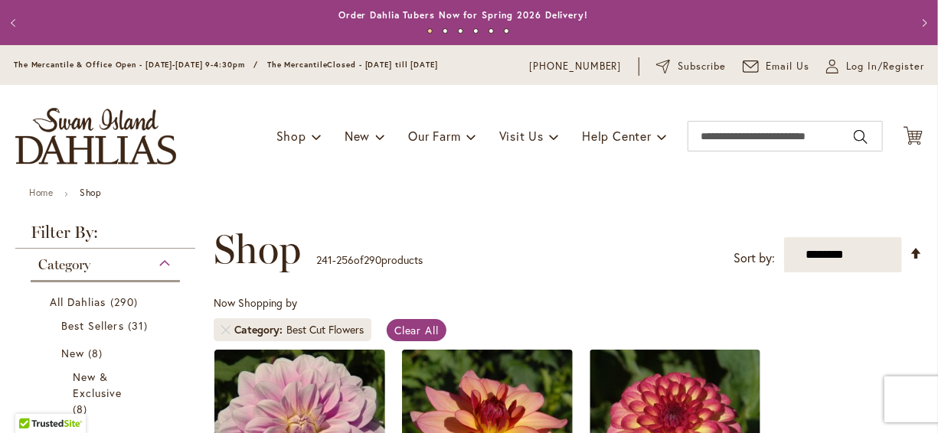
click at [484, 227] on div "**********" at bounding box center [568, 250] width 709 height 46
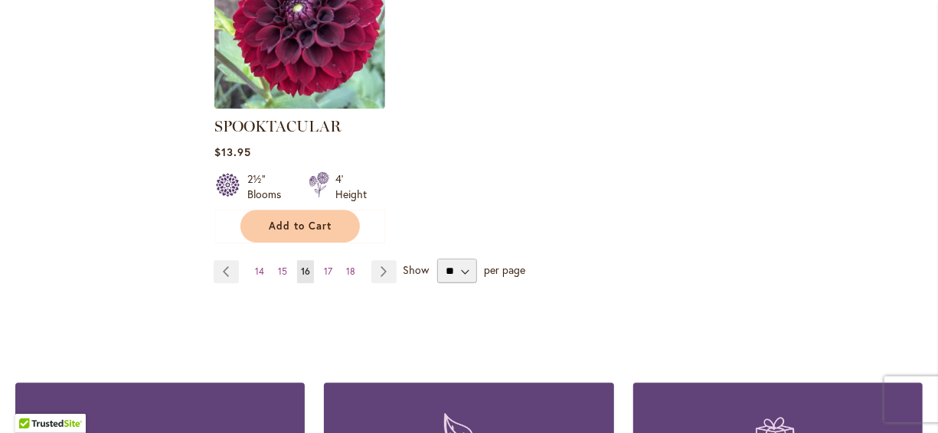
scroll to position [2021, 0]
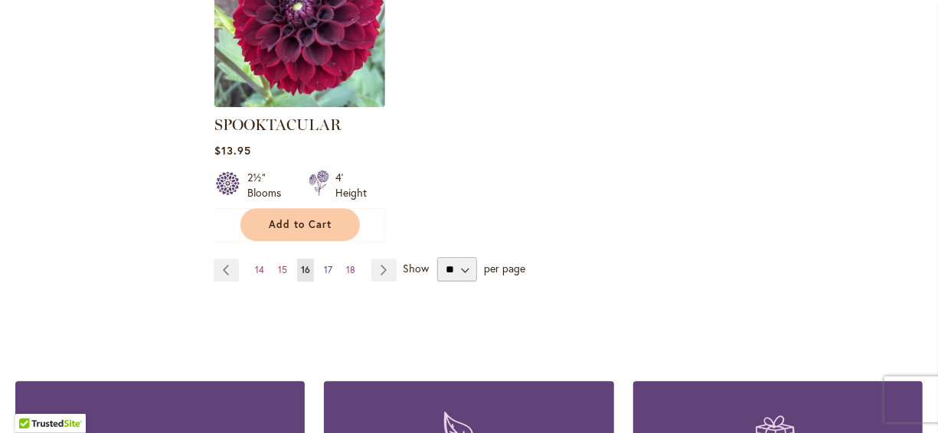
click at [328, 264] on span "17" at bounding box center [328, 269] width 8 height 11
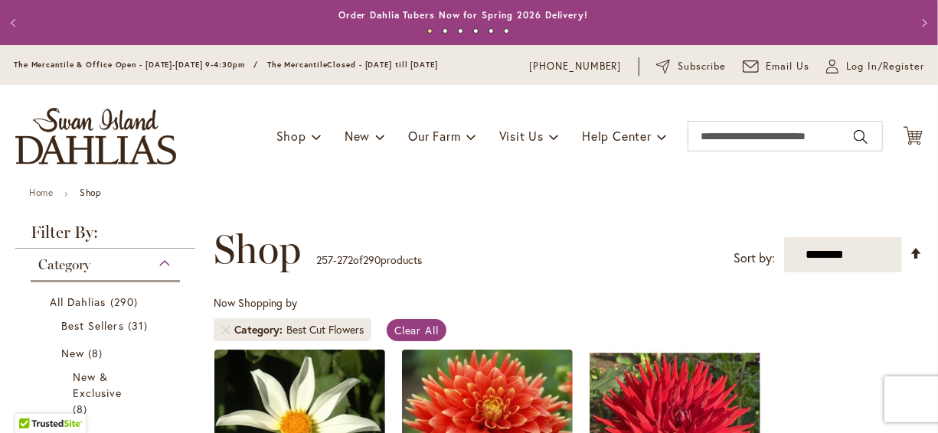
click at [536, 179] on div "Toggle Nav Shop Dahlia Tubers Collections Fresh Cut Dahlias Gardening Supplies …" at bounding box center [469, 136] width 938 height 103
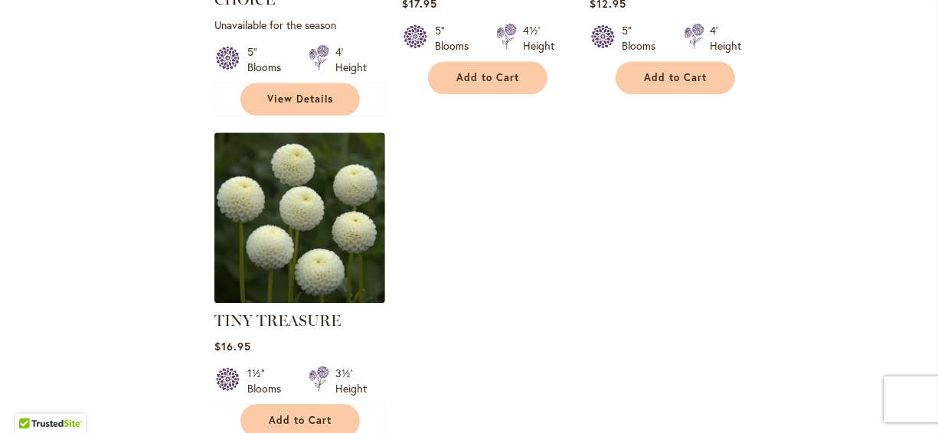
scroll to position [1899, 0]
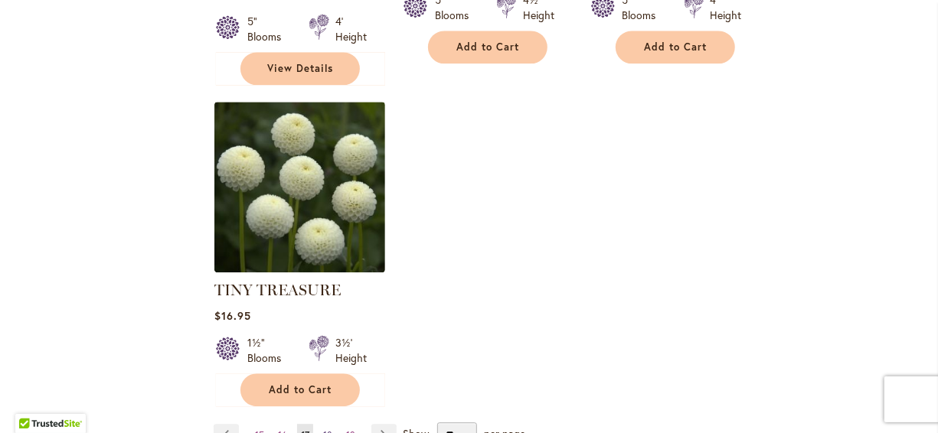
click at [328, 430] on span "18" at bounding box center [327, 435] width 9 height 11
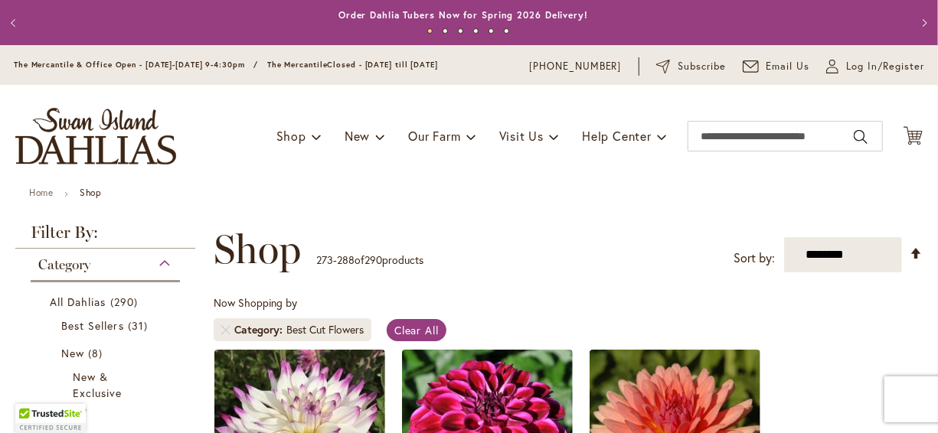
click at [514, 268] on div "**********" at bounding box center [568, 250] width 709 height 46
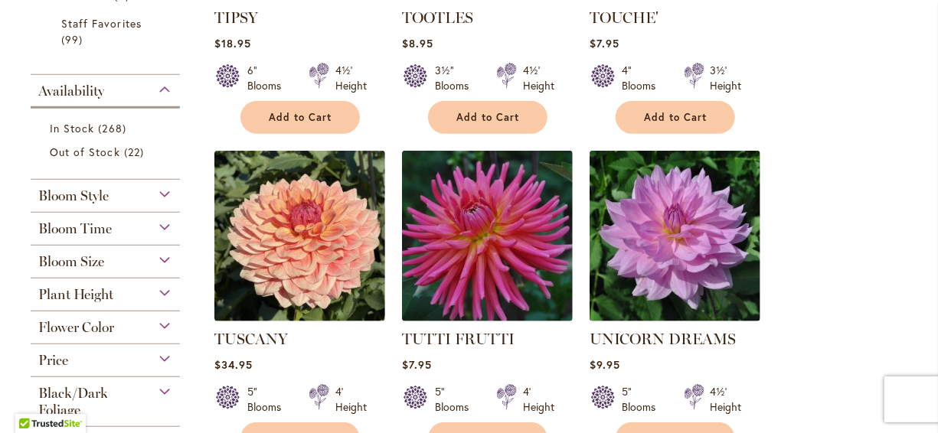
scroll to position [551, 0]
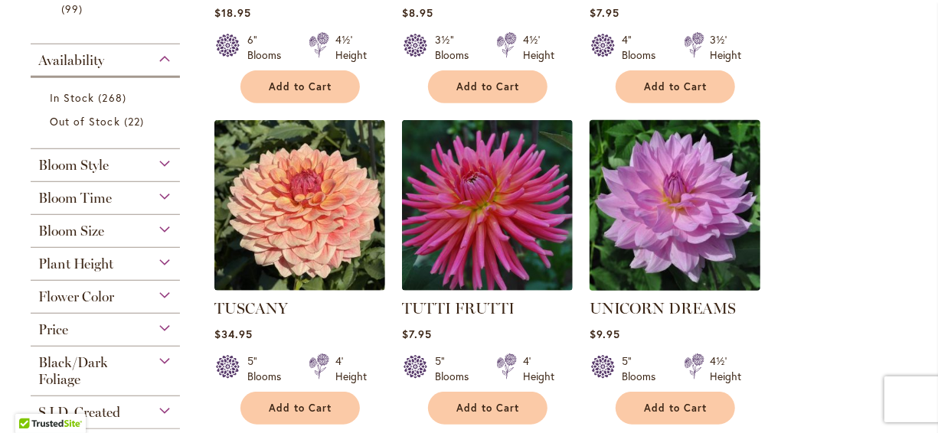
click at [642, 239] on img at bounding box center [674, 205] width 179 height 179
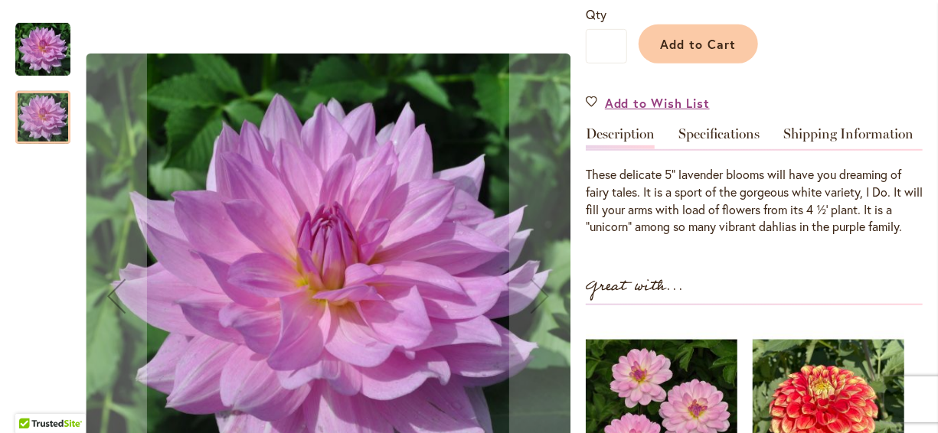
scroll to position [398, 0]
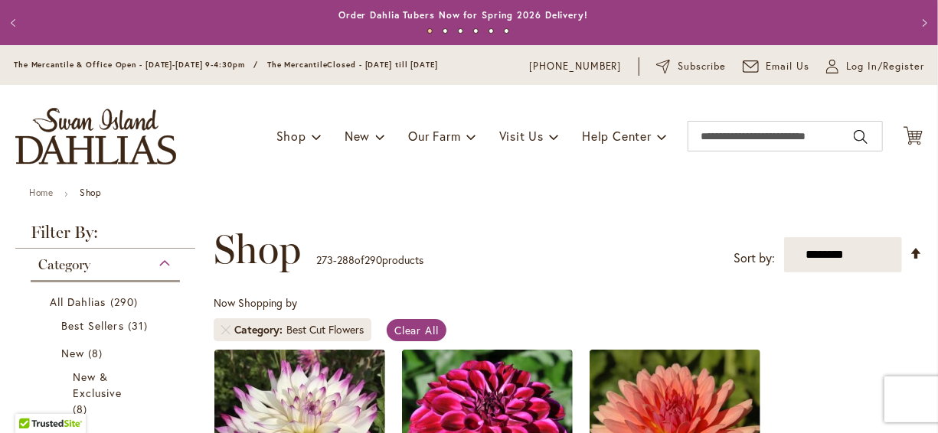
click at [250, 170] on div "Toggle Nav Shop Dahlia Tubers Collections Fresh Cut Dahlias Gardening Supplies …" at bounding box center [469, 136] width 938 height 103
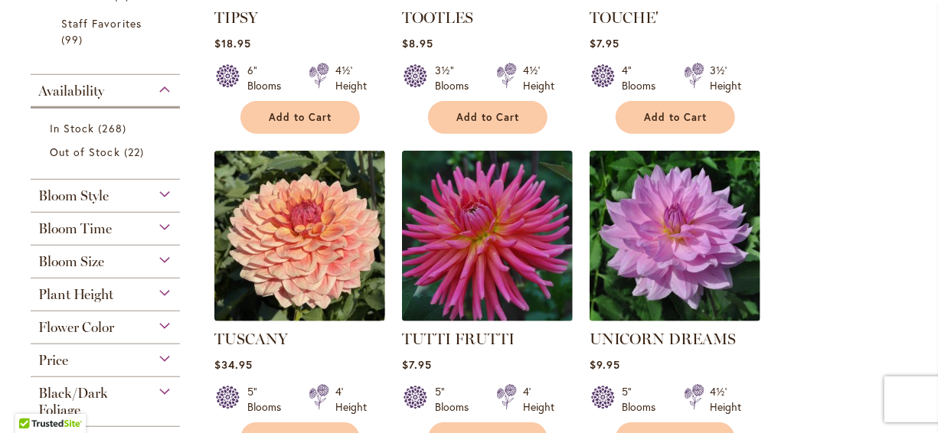
scroll to position [551, 0]
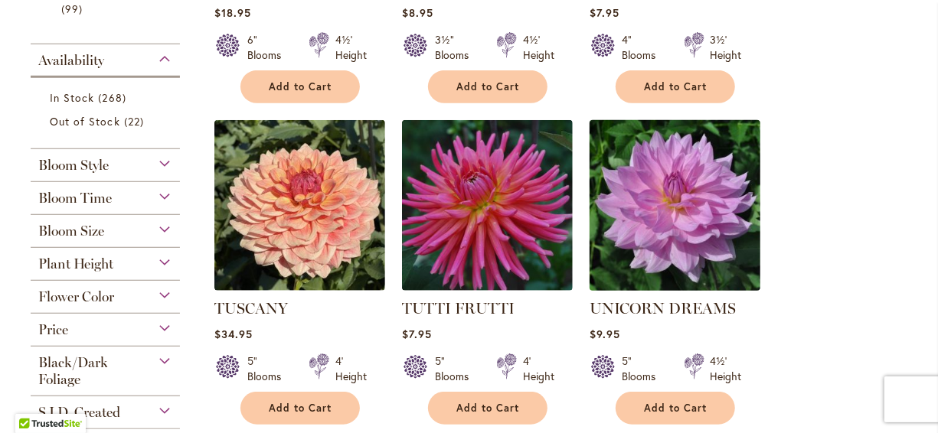
click at [620, 225] on img at bounding box center [674, 205] width 179 height 179
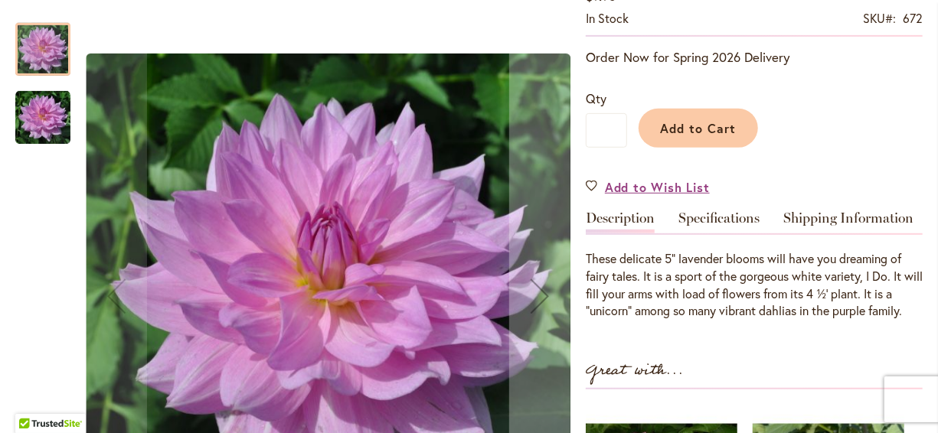
scroll to position [367, 0]
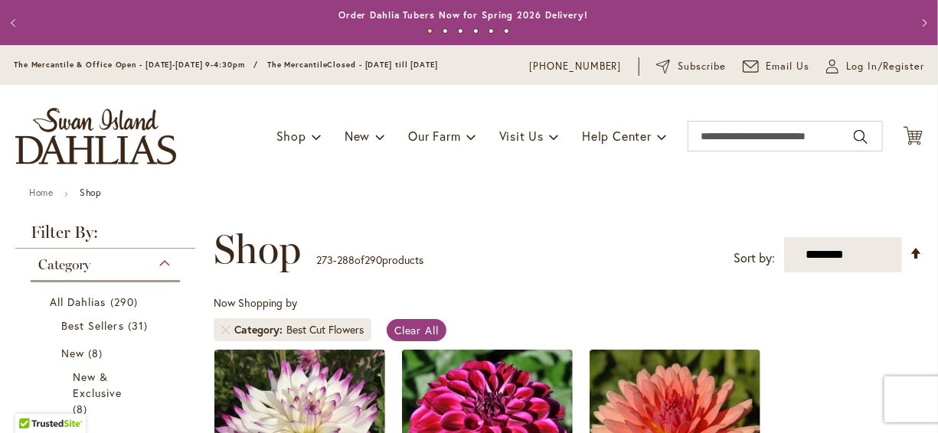
click at [247, 178] on div "Toggle Nav Shop Dahlia Tubers Collections Fresh Cut Dahlias Gardening Supplies …" at bounding box center [469, 136] width 938 height 103
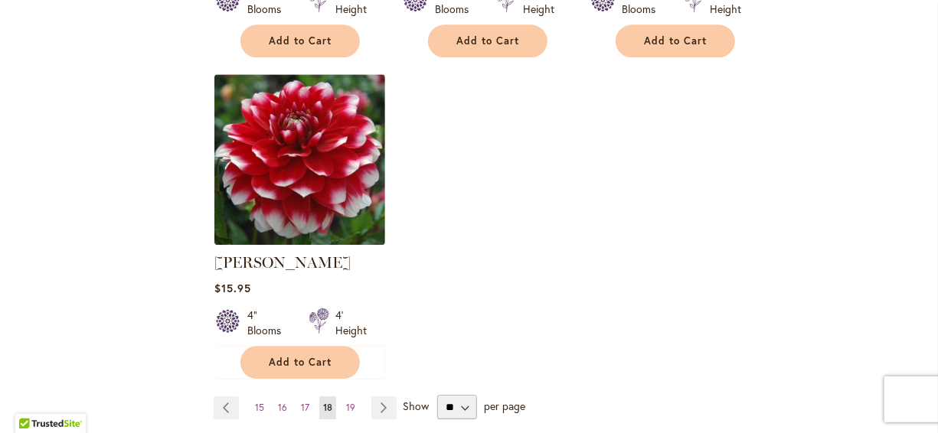
scroll to position [1929, 0]
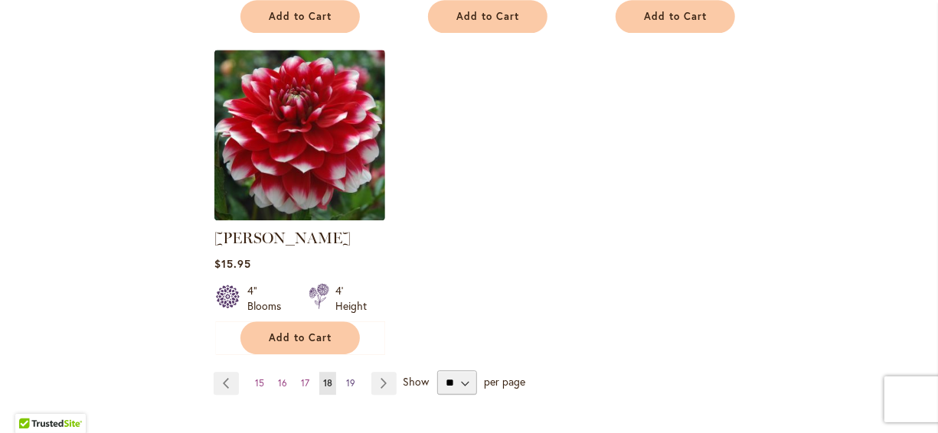
click at [347, 377] on span "19" at bounding box center [350, 382] width 9 height 11
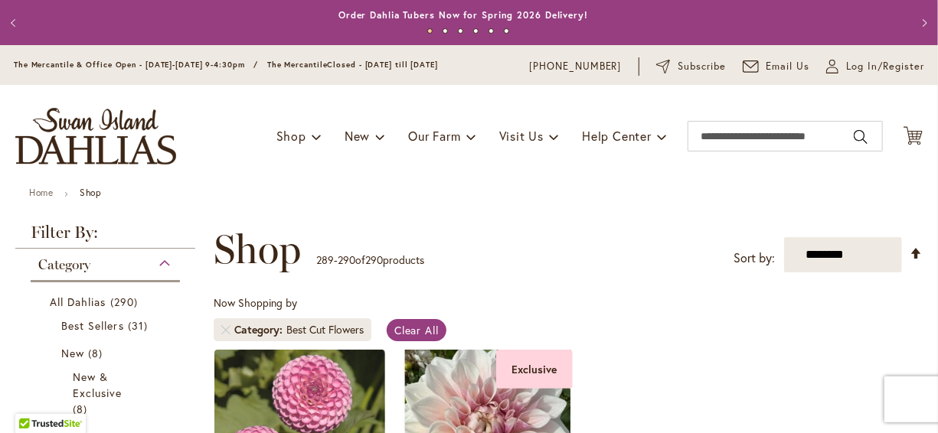
click at [433, 302] on div "Now Shopping by Category Best Cut Flowers Clear All" at bounding box center [568, 323] width 709 height 54
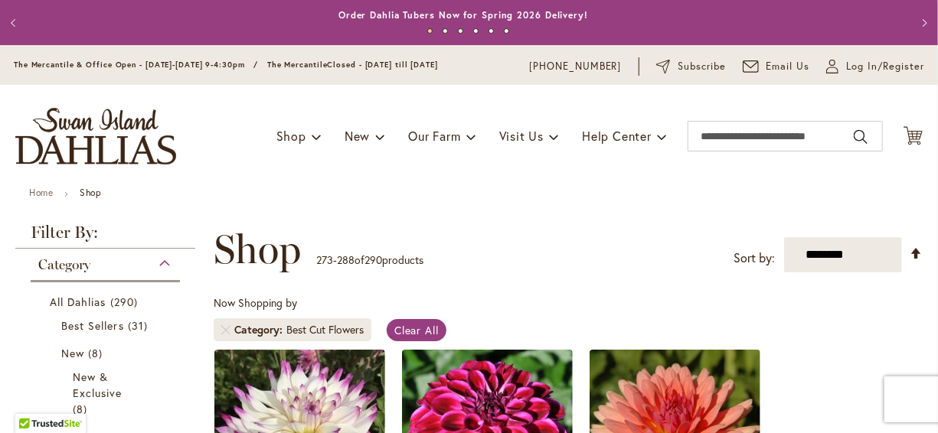
click at [218, 171] on div "Toggle Nav Shop Dahlia Tubers Collections Fresh Cut Dahlias Gardening Supplies …" at bounding box center [469, 136] width 938 height 103
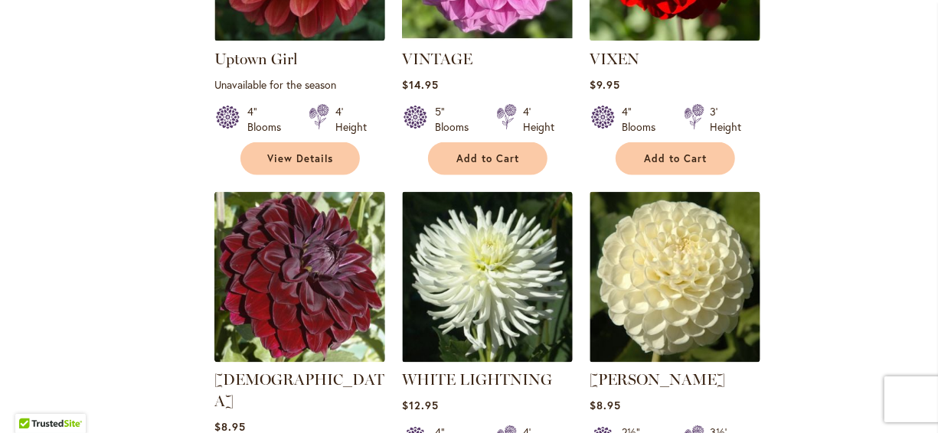
scroll to position [1102, 0]
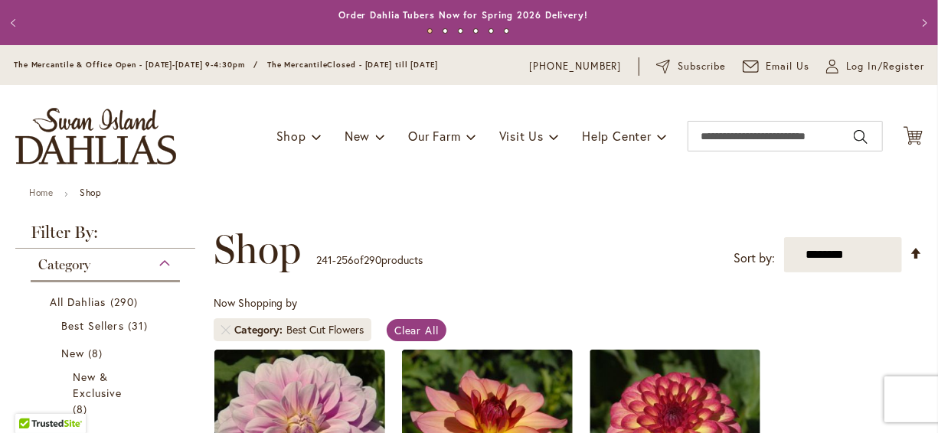
click at [281, 173] on div "Toggle Nav Shop Dahlia Tubers Collections Fresh Cut Dahlias Gardening Supplies …" at bounding box center [469, 136] width 938 height 103
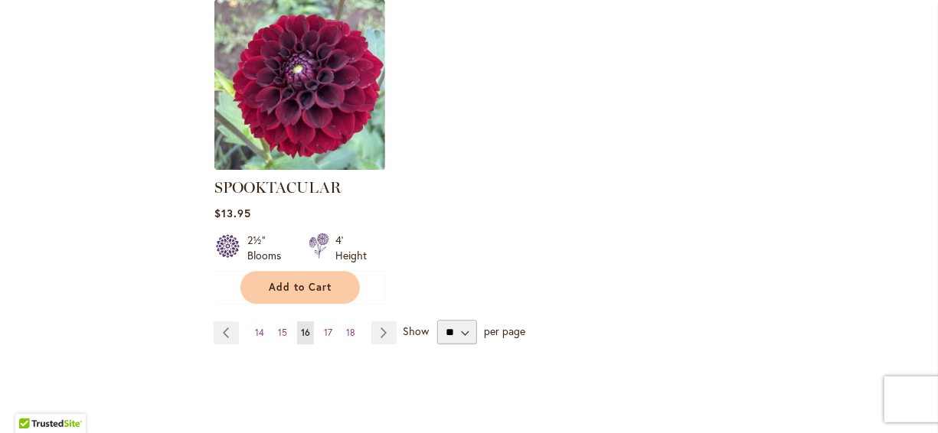
scroll to position [1960, 0]
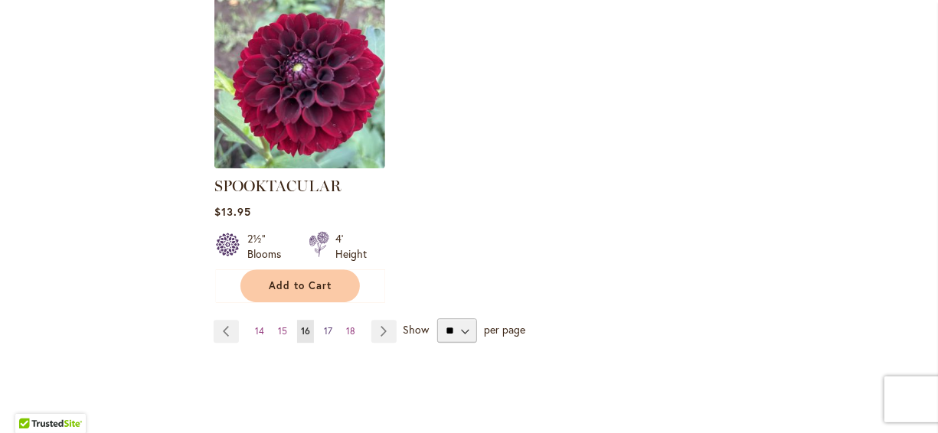
click at [327, 325] on span "17" at bounding box center [328, 330] width 8 height 11
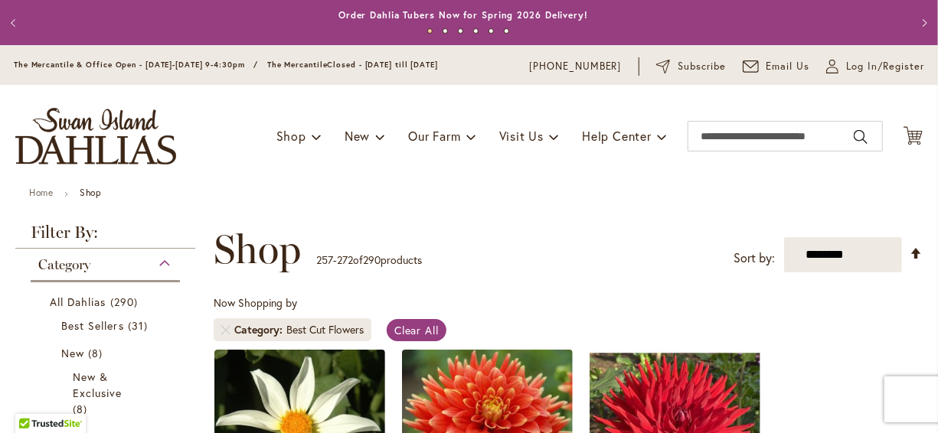
click at [398, 193] on ul "Home Shop" at bounding box center [469, 195] width 880 height 14
click at [689, 136] on input "Search" at bounding box center [785, 136] width 195 height 31
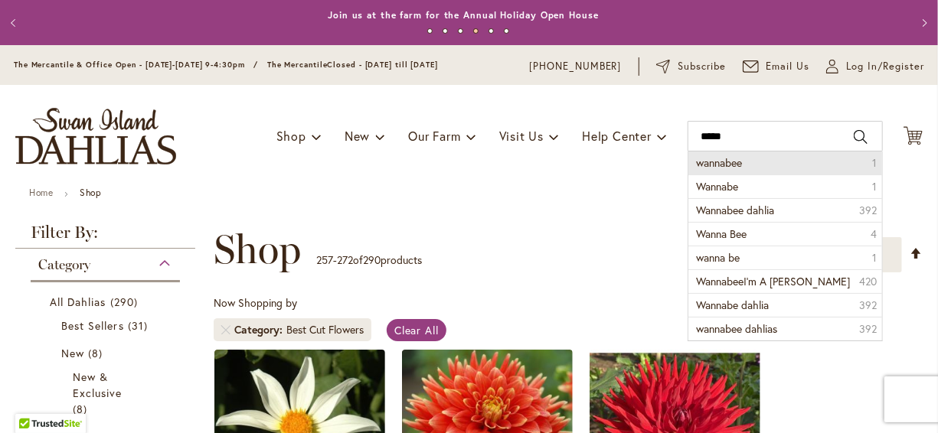
click at [717, 160] on span "wannabee" at bounding box center [719, 162] width 46 height 15
type input "********"
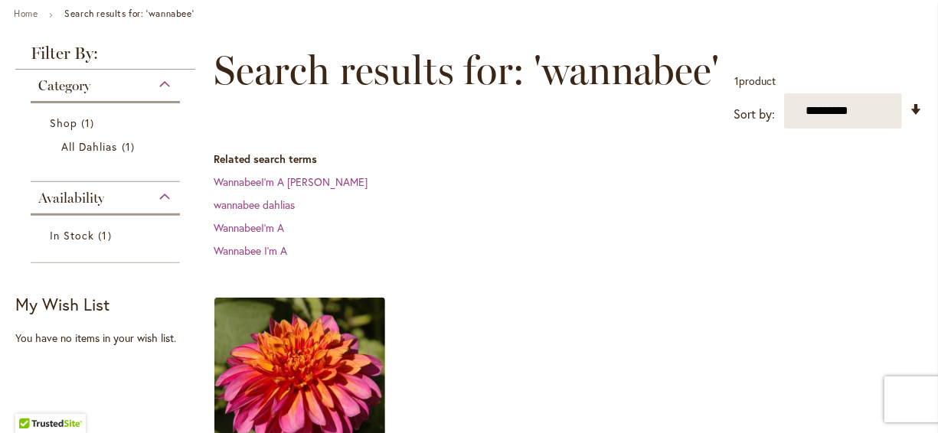
scroll to position [184, 0]
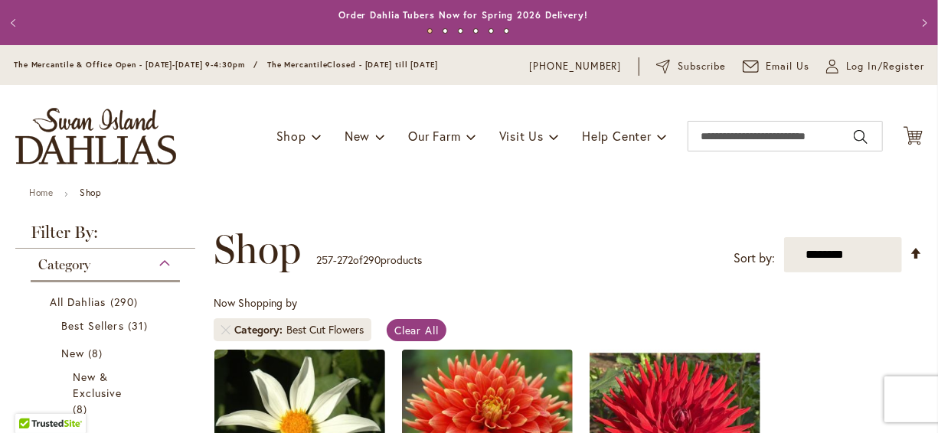
click at [254, 178] on div "Toggle Nav Shop Dahlia Tubers Collections Fresh Cut Dahlias Gardening Supplies …" at bounding box center [469, 136] width 938 height 103
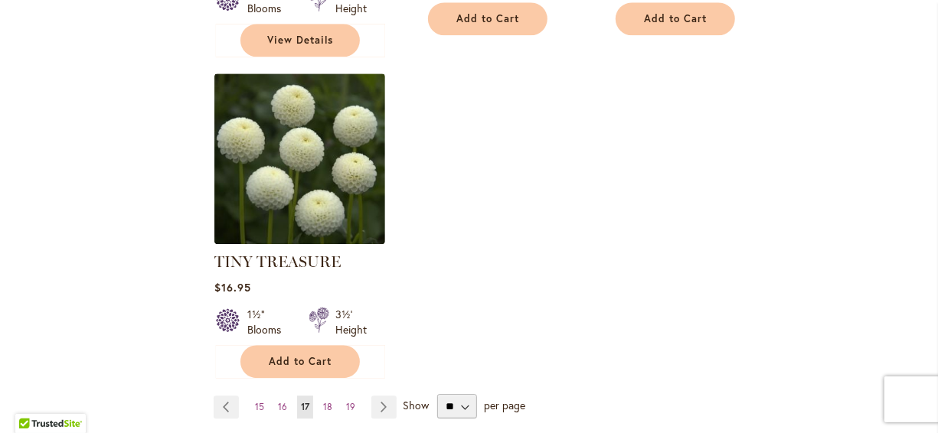
scroll to position [1929, 0]
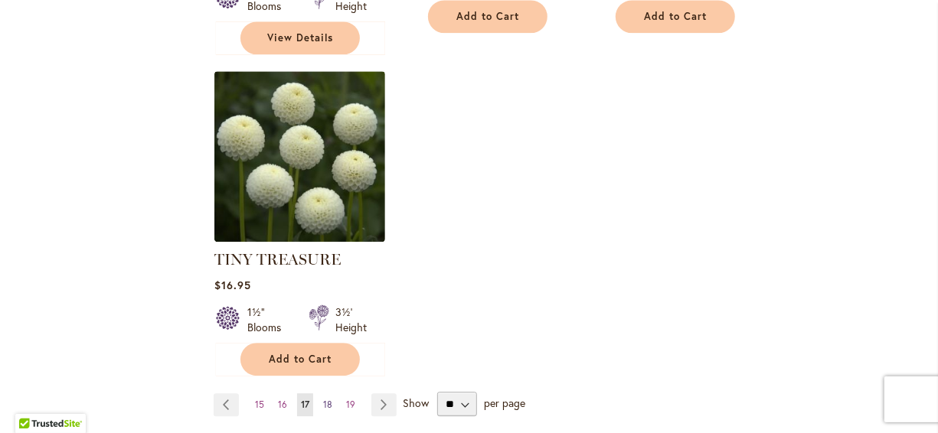
click at [324, 399] on span "18" at bounding box center [327, 404] width 9 height 11
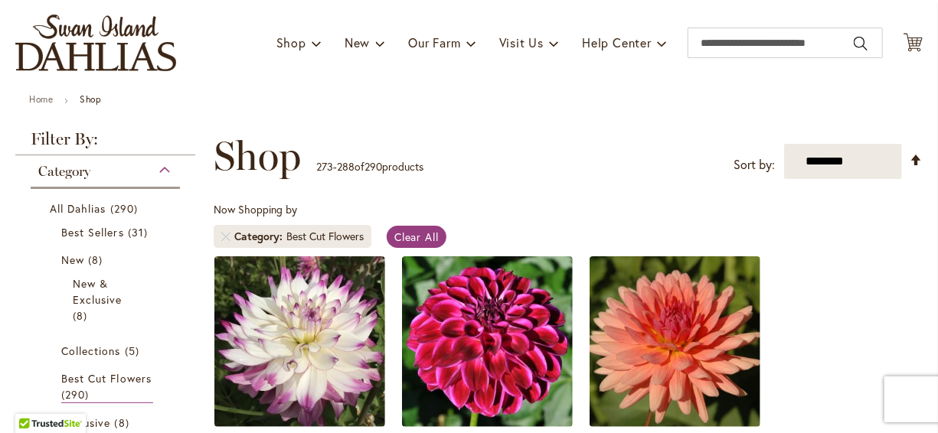
scroll to position [31, 0]
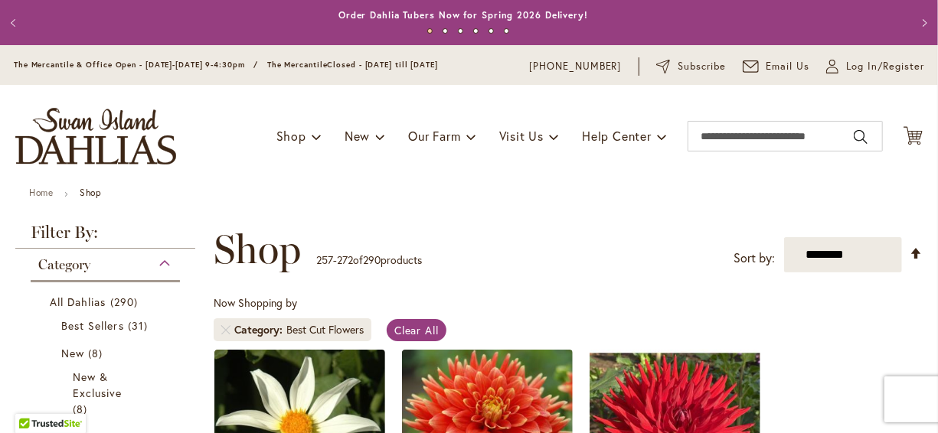
click at [224, 154] on div "Toggle Nav Shop Dahlia Tubers Collections Fresh Cut Dahlias Gardening Supplies …" at bounding box center [469, 136] width 938 height 103
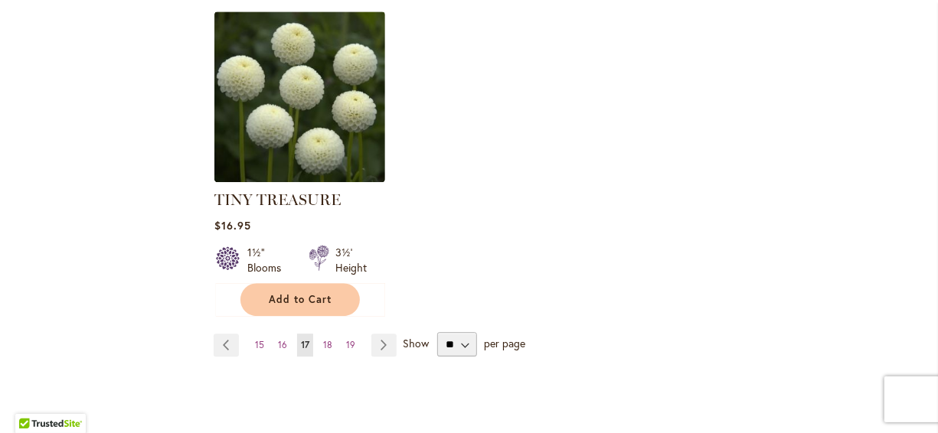
scroll to position [2082, 0]
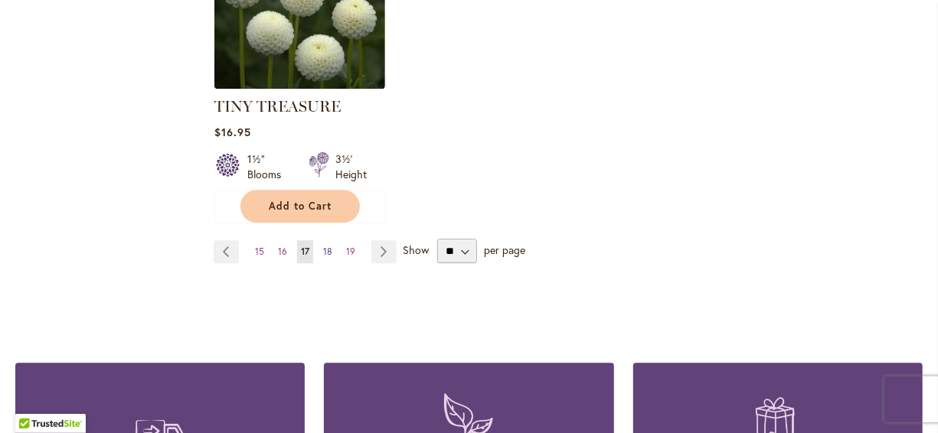
click at [327, 246] on span "18" at bounding box center [327, 251] width 9 height 11
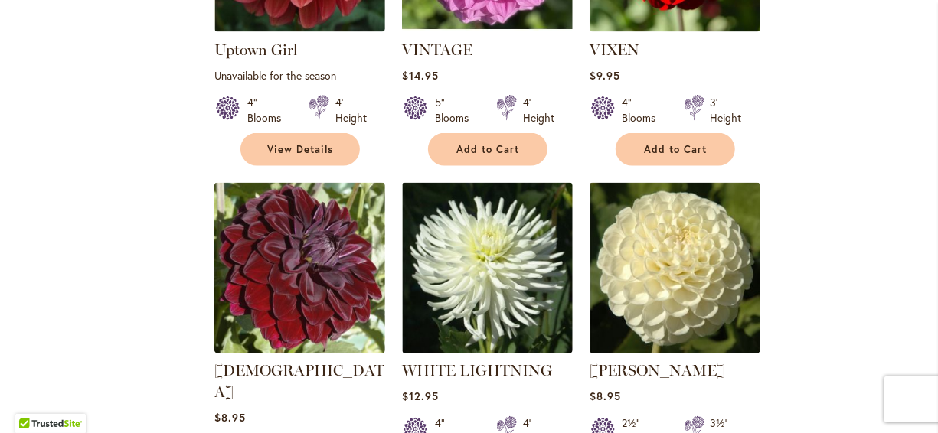
scroll to position [1133, 0]
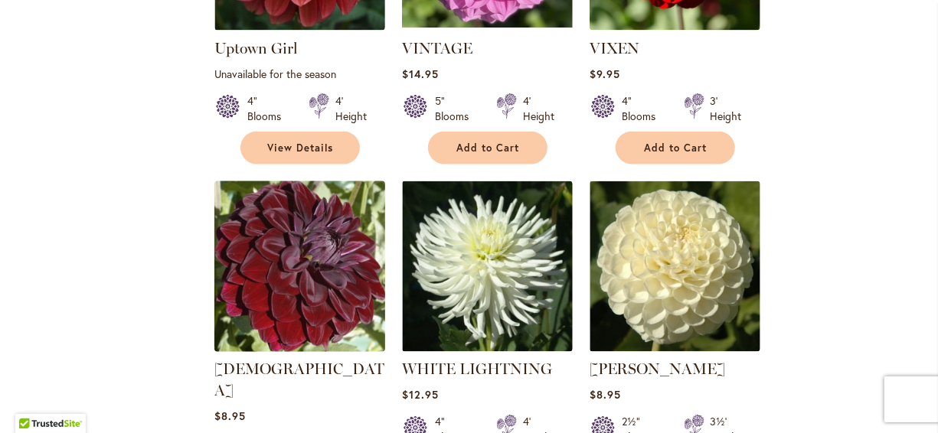
click at [345, 225] on img at bounding box center [299, 266] width 179 height 179
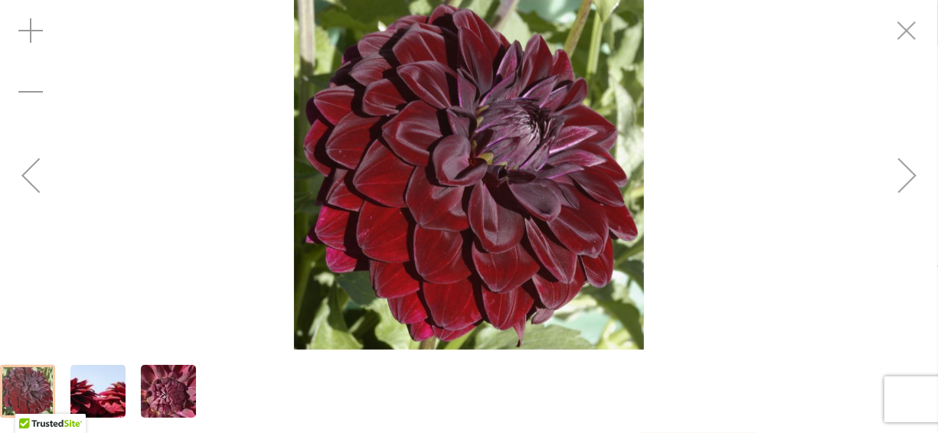
click at [28, 170] on div "Previous" at bounding box center [30, 175] width 61 height 61
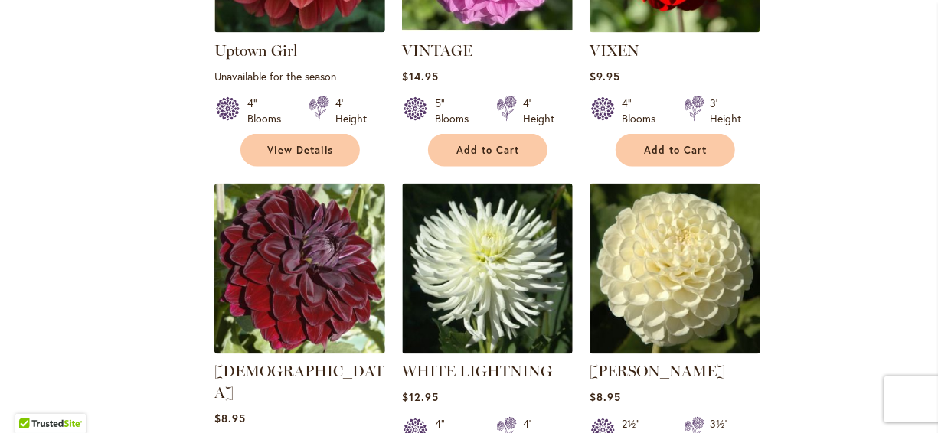
scroll to position [1194, 0]
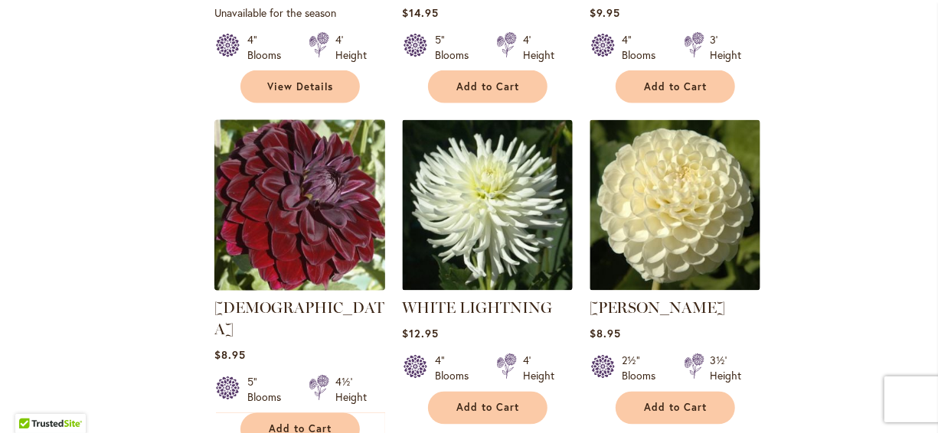
click at [339, 195] on img at bounding box center [299, 205] width 179 height 179
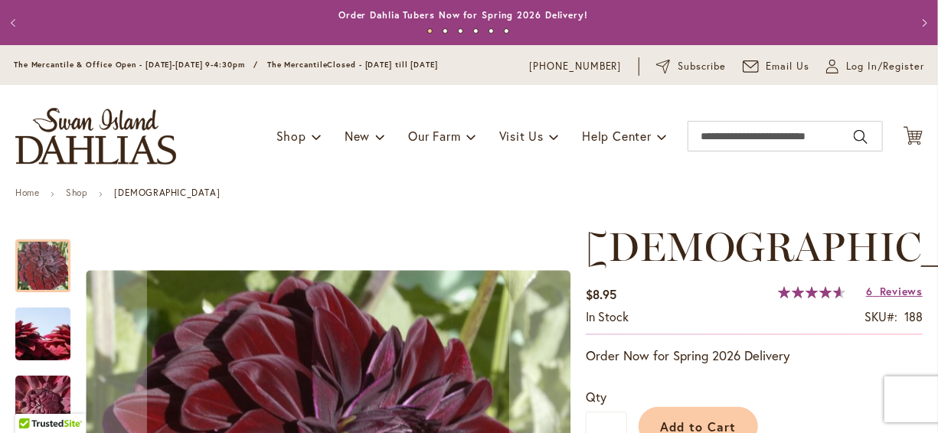
click at [410, 188] on ul "Home Shop [DEMOGRAPHIC_DATA]" at bounding box center [468, 195] width 907 height 14
